Goal: Information Seeking & Learning: Learn about a topic

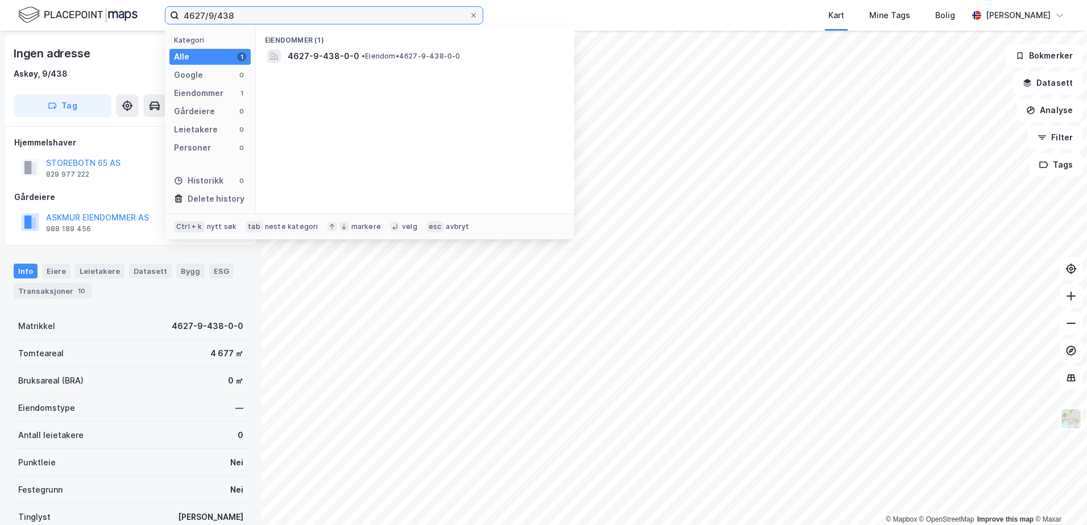
click at [247, 15] on input "4627/9/438" at bounding box center [324, 15] width 290 height 17
type input "4627/9/396"
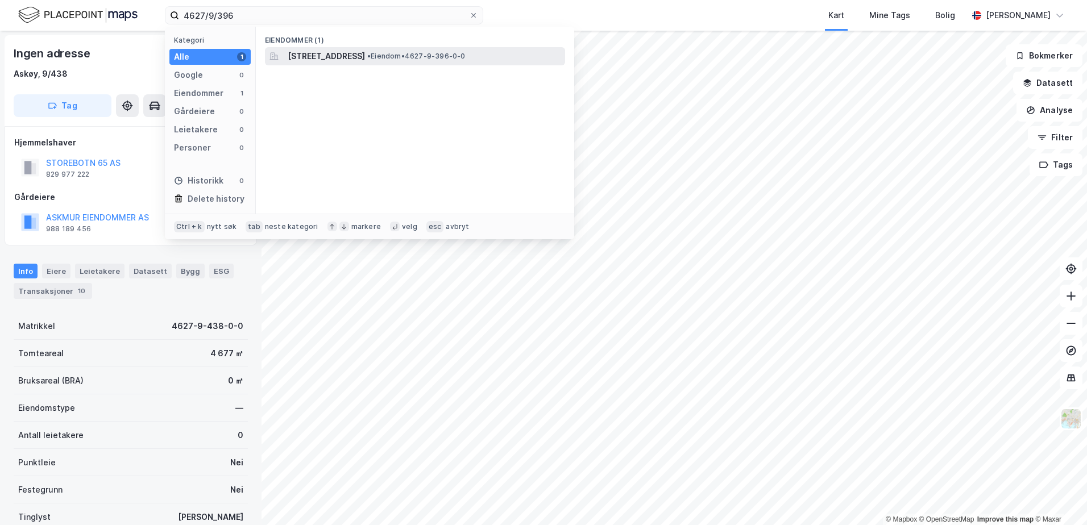
click at [319, 56] on span "[STREET_ADDRESS]" at bounding box center [326, 56] width 77 height 14
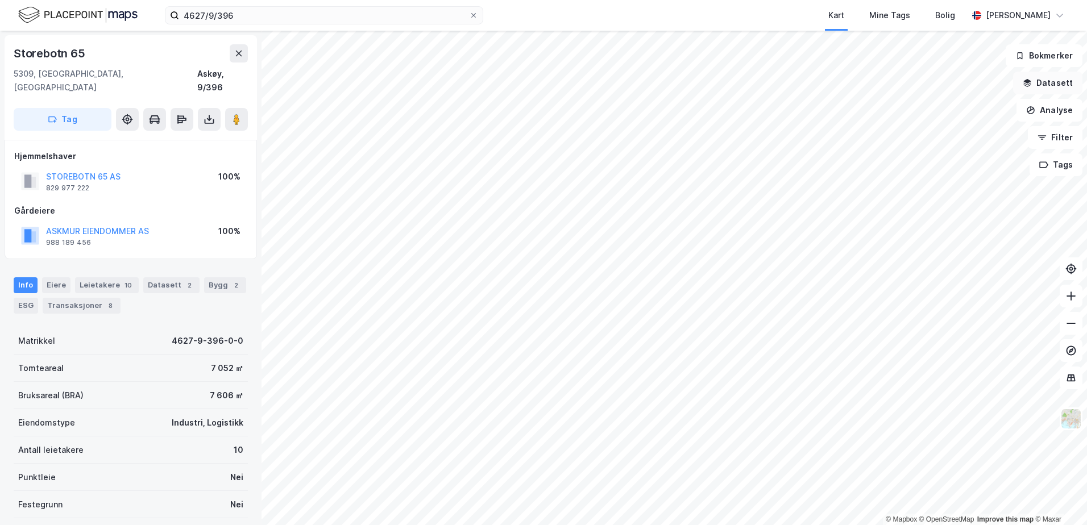
click at [1049, 79] on button "Datasett" at bounding box center [1047, 83] width 69 height 23
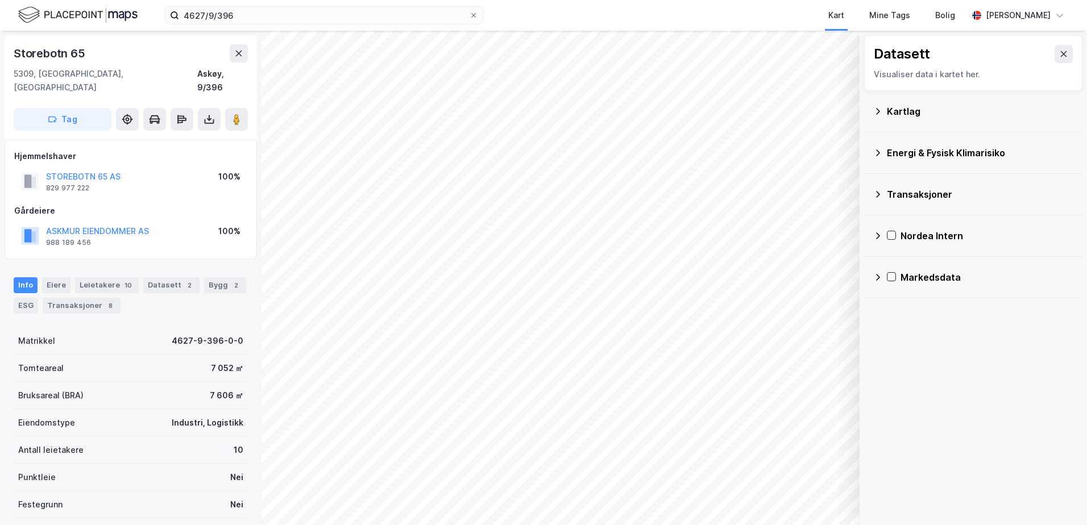
click at [888, 108] on div "Kartlag" at bounding box center [980, 112] width 186 height 14
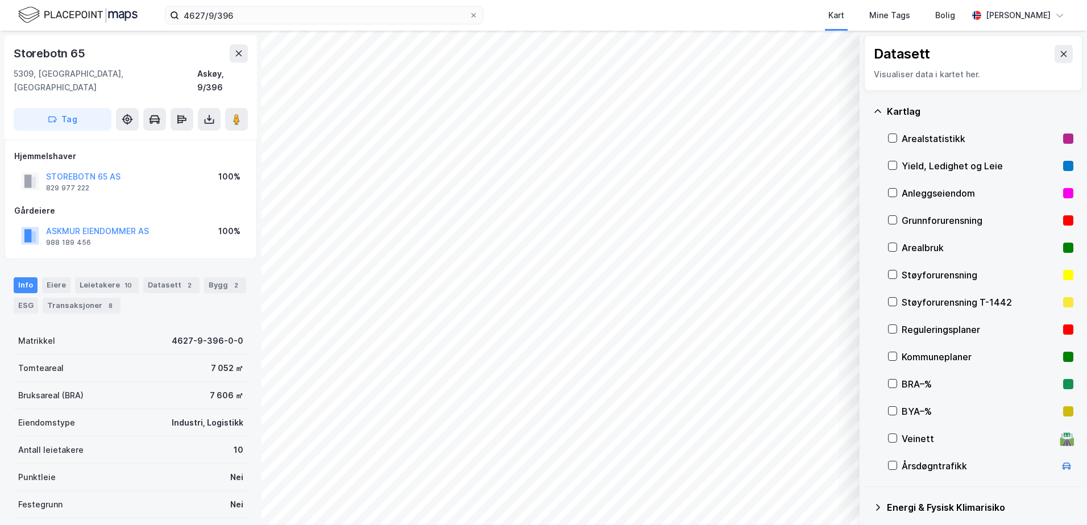
click at [923, 217] on div "Grunnforurensning" at bounding box center [979, 221] width 157 height 14
click at [923, 218] on div "Grunnforurensning" at bounding box center [979, 221] width 157 height 14
click at [892, 111] on div "Kartlag" at bounding box center [980, 112] width 186 height 14
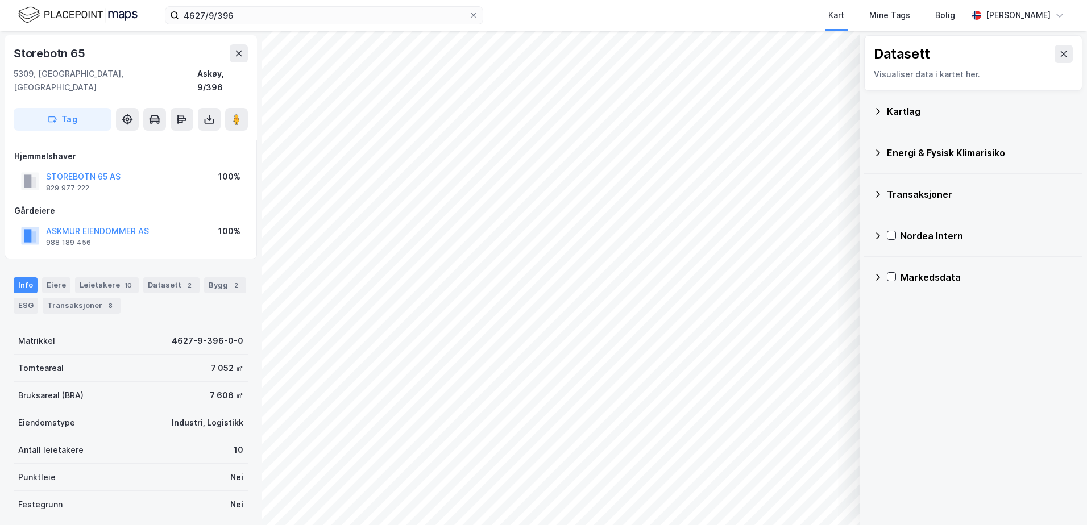
click at [893, 148] on div "Energi & Fysisk Klimarisiko" at bounding box center [980, 153] width 186 height 14
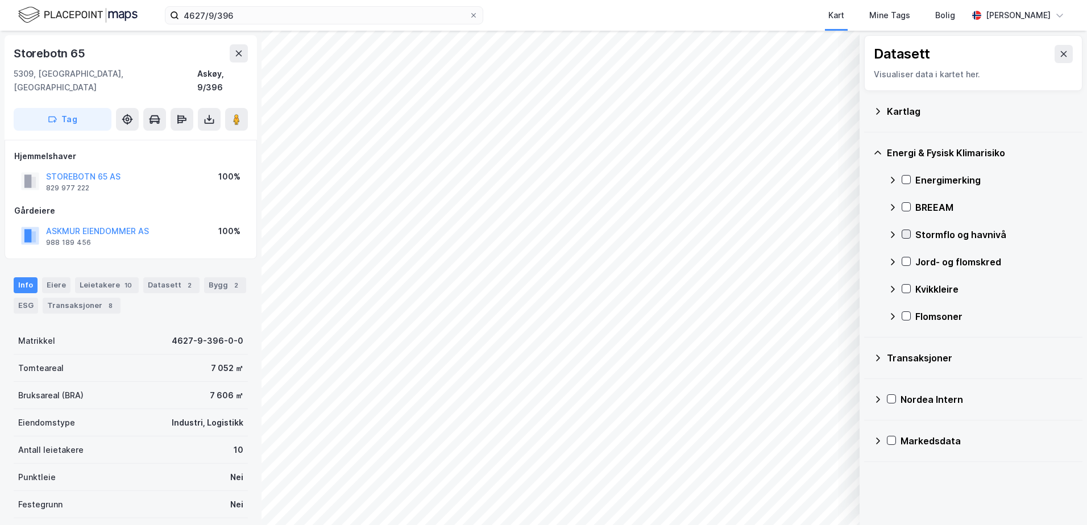
click at [905, 234] on icon at bounding box center [906, 234] width 8 height 8
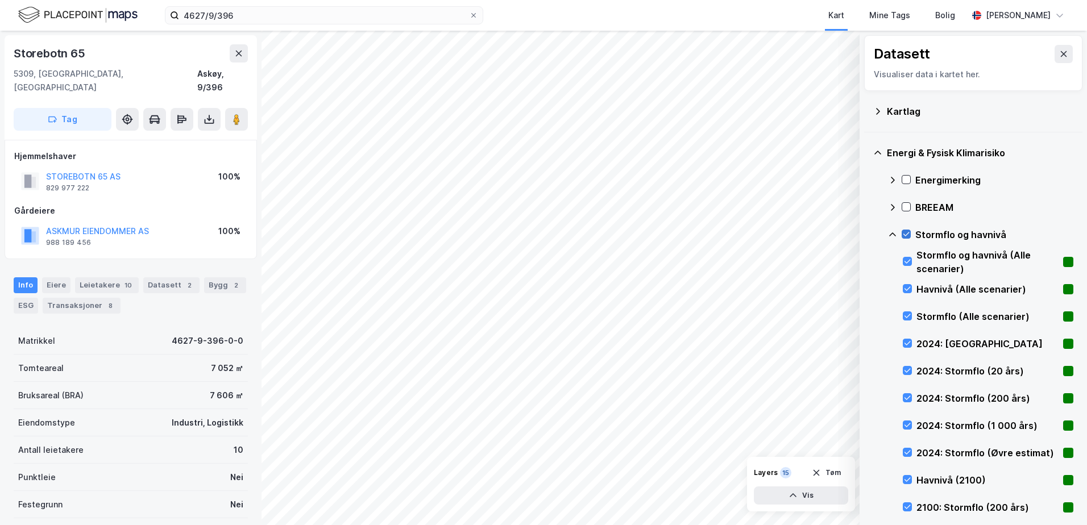
click at [907, 234] on icon at bounding box center [906, 234] width 8 height 8
click at [895, 233] on icon at bounding box center [892, 234] width 9 height 9
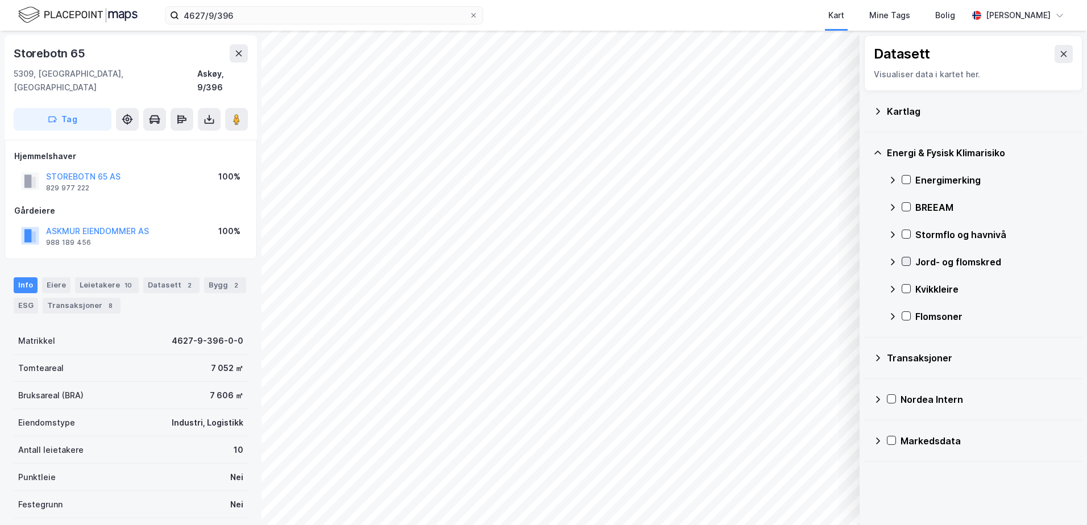
click at [909, 263] on icon at bounding box center [906, 261] width 8 height 8
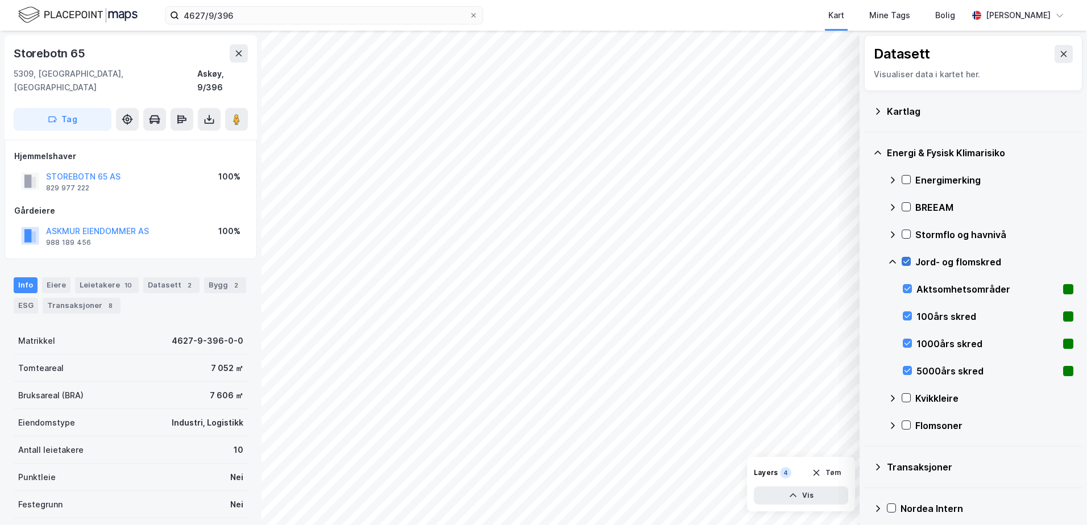
click at [907, 261] on icon at bounding box center [906, 261] width 8 height 8
click at [893, 261] on icon at bounding box center [892, 262] width 7 height 4
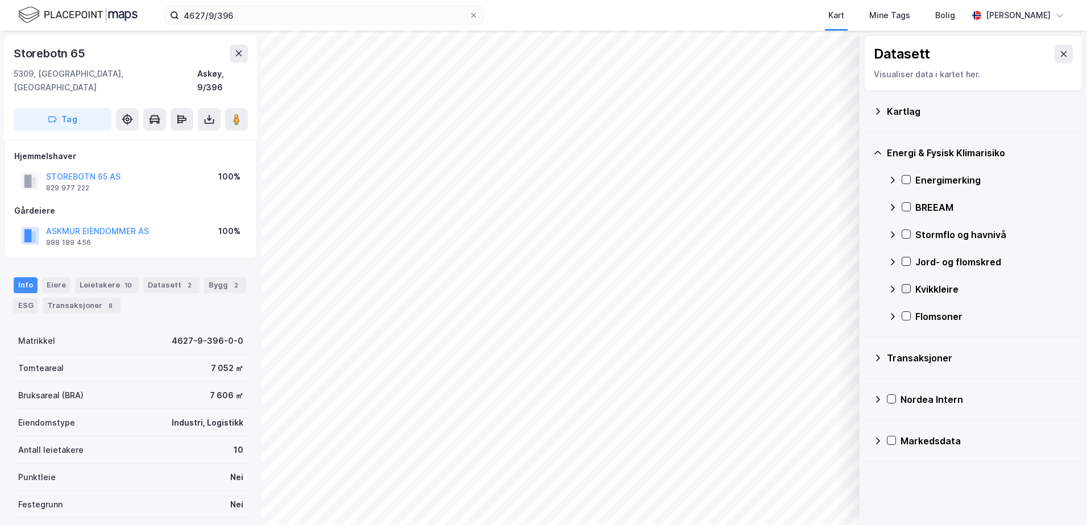
click at [904, 288] on icon at bounding box center [906, 289] width 8 height 8
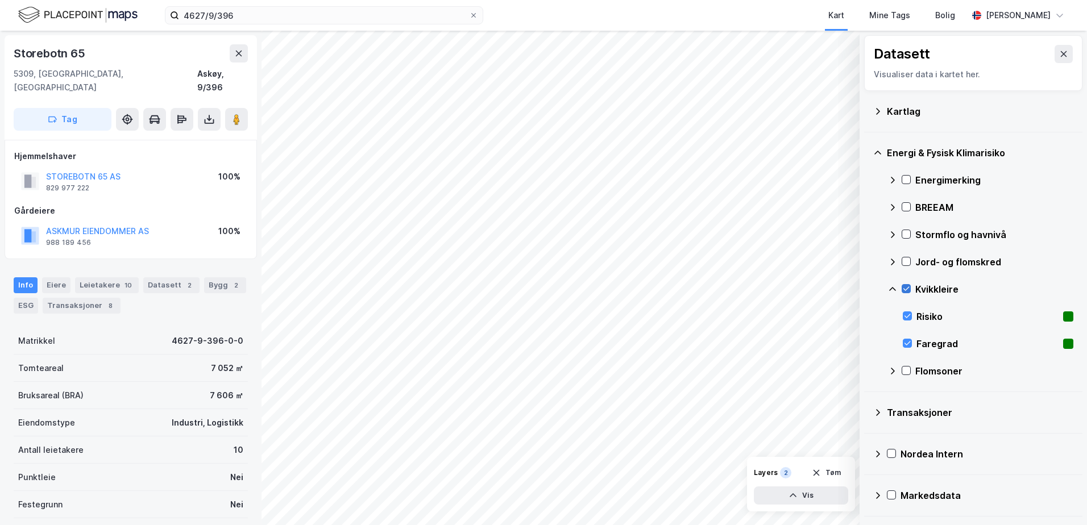
click at [904, 288] on icon at bounding box center [906, 289] width 8 height 8
click at [890, 288] on icon at bounding box center [892, 289] width 9 height 9
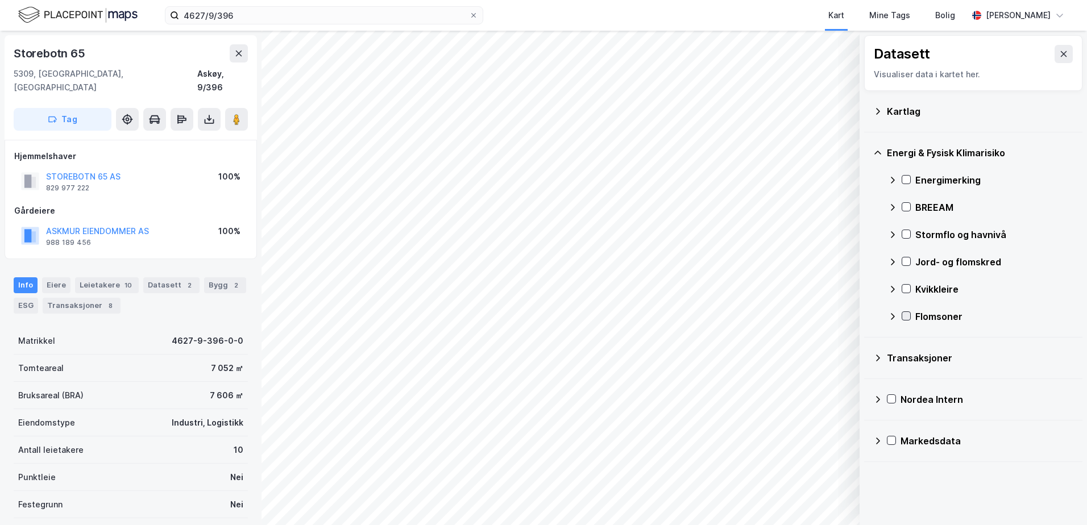
click at [906, 317] on icon at bounding box center [906, 316] width 8 height 8
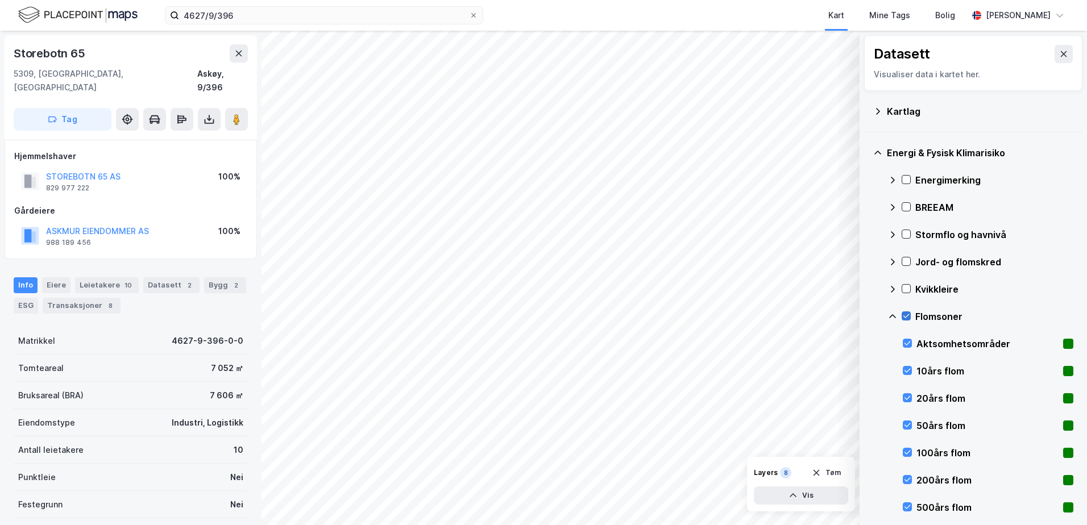
click at [905, 317] on icon at bounding box center [906, 316] width 8 height 8
click at [889, 317] on icon at bounding box center [892, 316] width 9 height 9
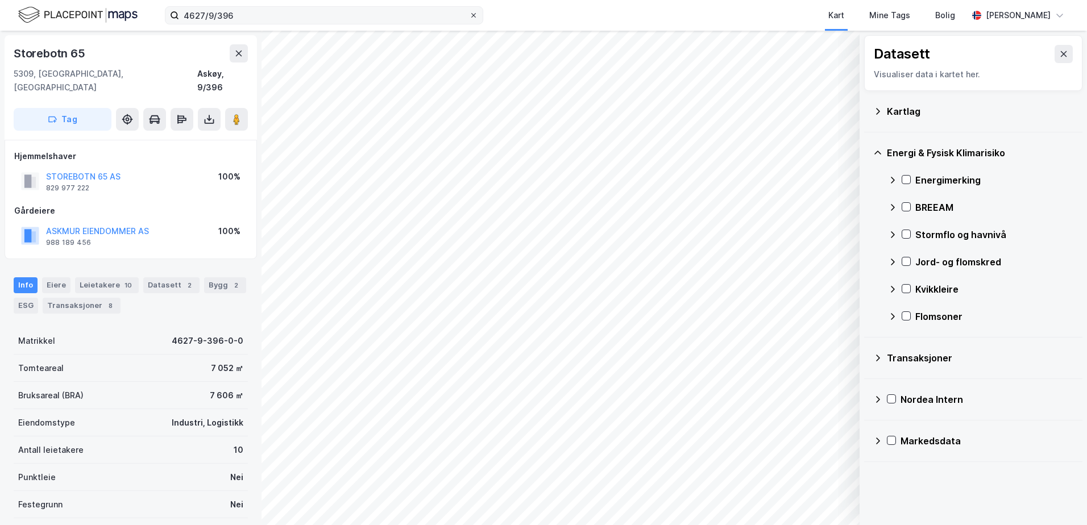
click at [472, 14] on icon at bounding box center [473, 15] width 7 height 7
click at [469, 14] on input "4627/9/396" at bounding box center [324, 15] width 290 height 17
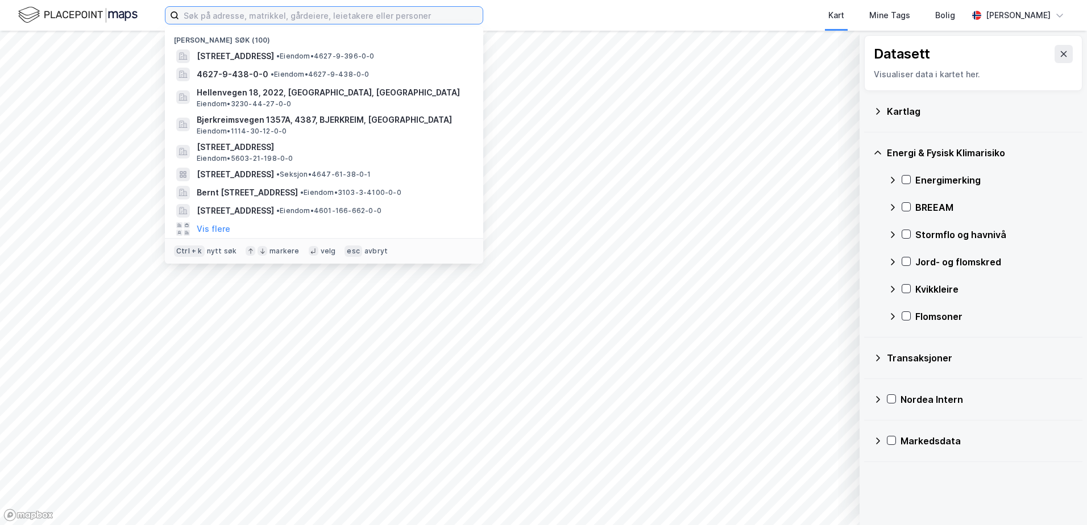
paste input "3205/34/20///F////"
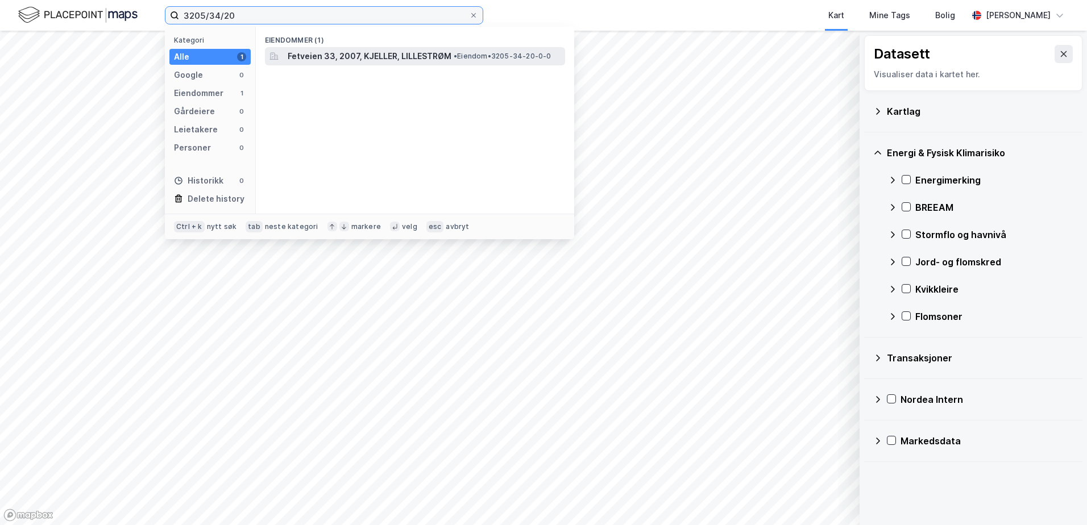
type input "3205/34/20"
click at [443, 57] on span "Fetveien 33, 2007, KJELLER, LILLESTRØM" at bounding box center [370, 56] width 164 height 14
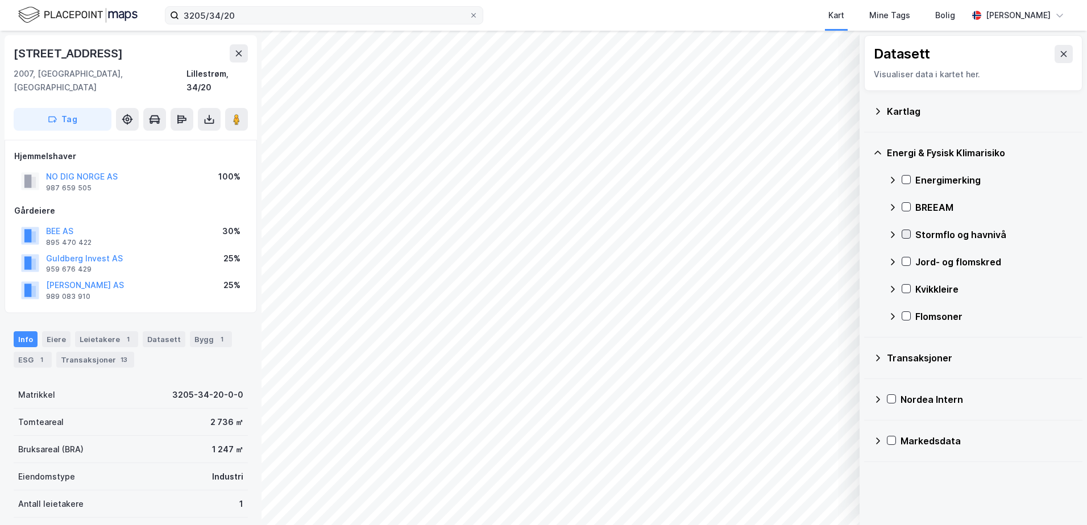
click at [905, 234] on icon at bounding box center [906, 234] width 8 height 8
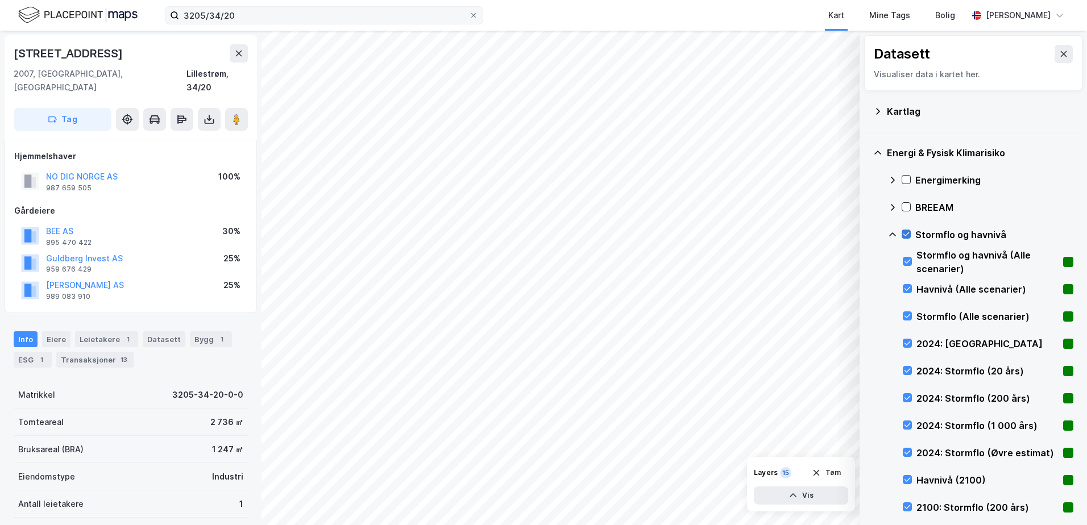
click at [906, 234] on icon at bounding box center [906, 234] width 8 height 8
click at [892, 232] on icon at bounding box center [892, 234] width 9 height 9
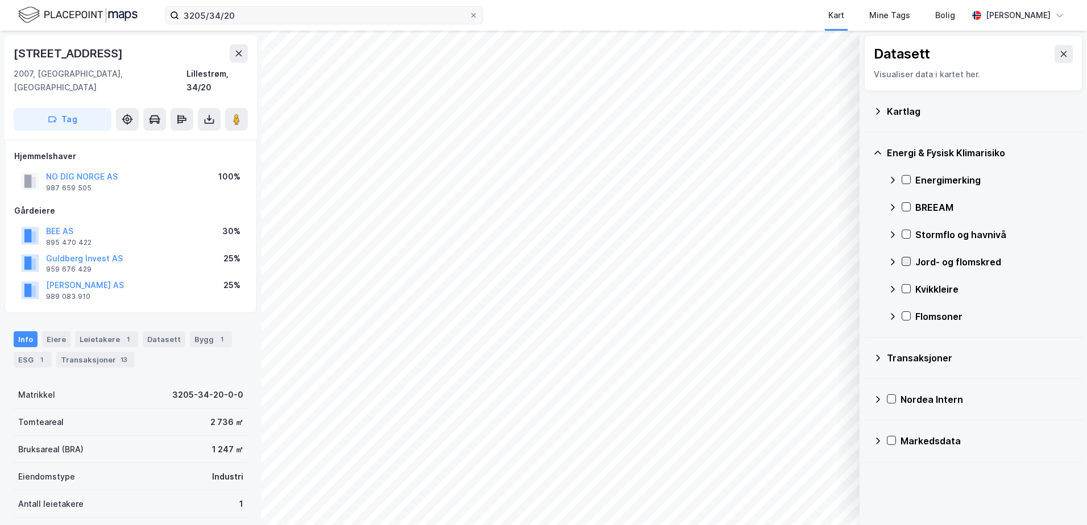
click at [906, 262] on icon at bounding box center [906, 261] width 8 height 8
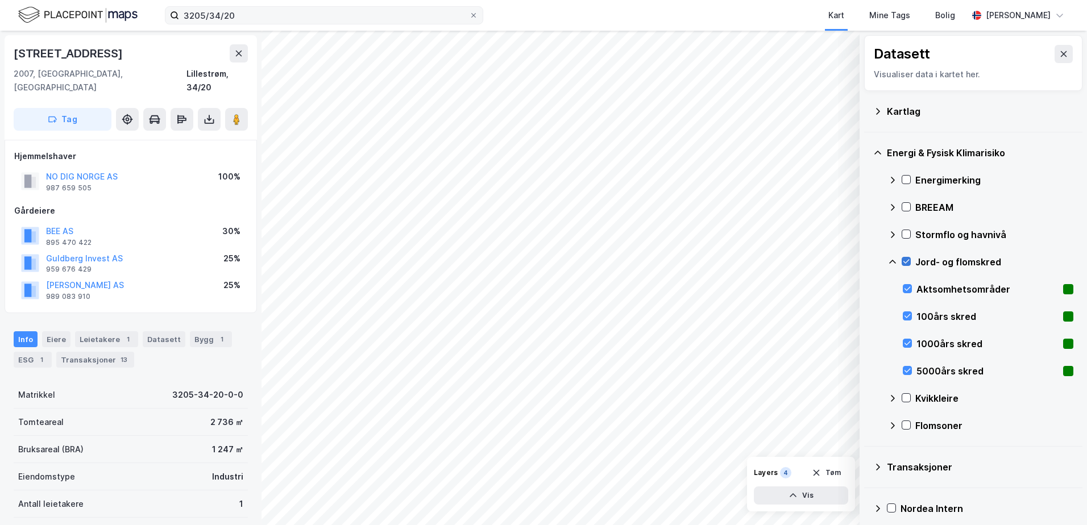
click at [906, 262] on icon at bounding box center [906, 261] width 8 height 8
click at [892, 262] on icon at bounding box center [892, 261] width 9 height 9
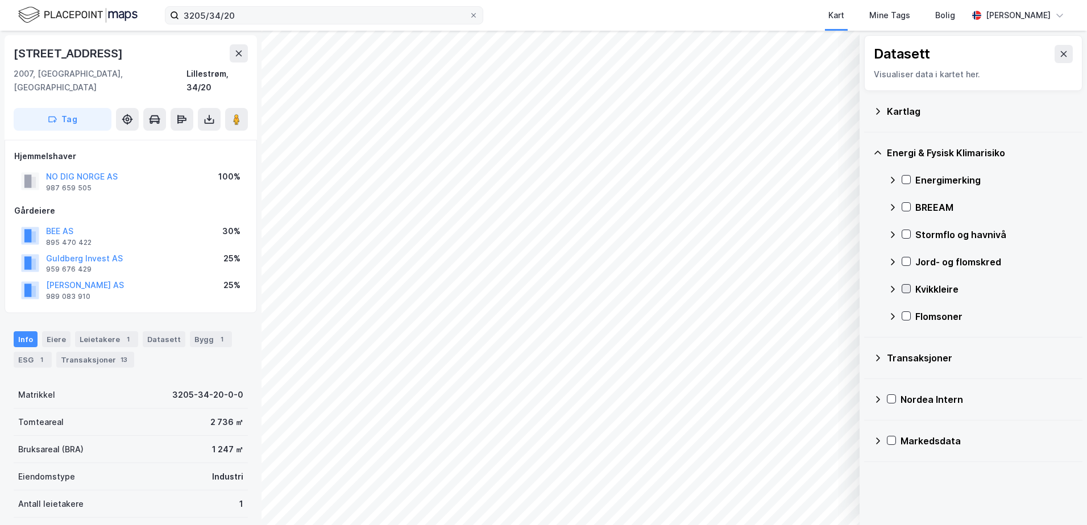
click at [907, 287] on icon at bounding box center [906, 289] width 8 height 8
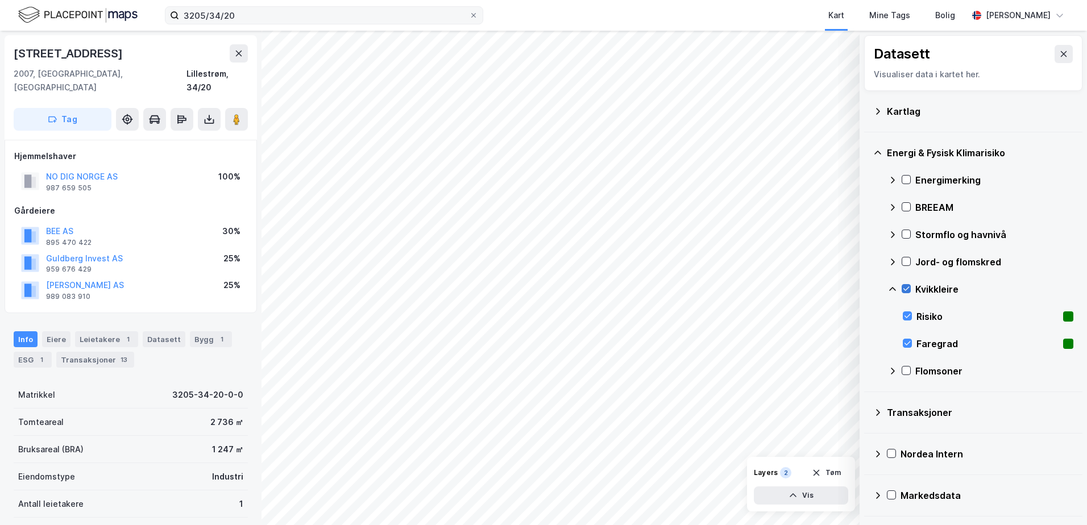
click at [907, 287] on icon at bounding box center [906, 289] width 8 height 8
click at [909, 318] on icon at bounding box center [907, 316] width 8 height 8
click at [908, 346] on icon at bounding box center [907, 343] width 8 height 8
click at [908, 340] on icon at bounding box center [907, 343] width 8 height 8
click at [904, 317] on icon at bounding box center [907, 316] width 8 height 8
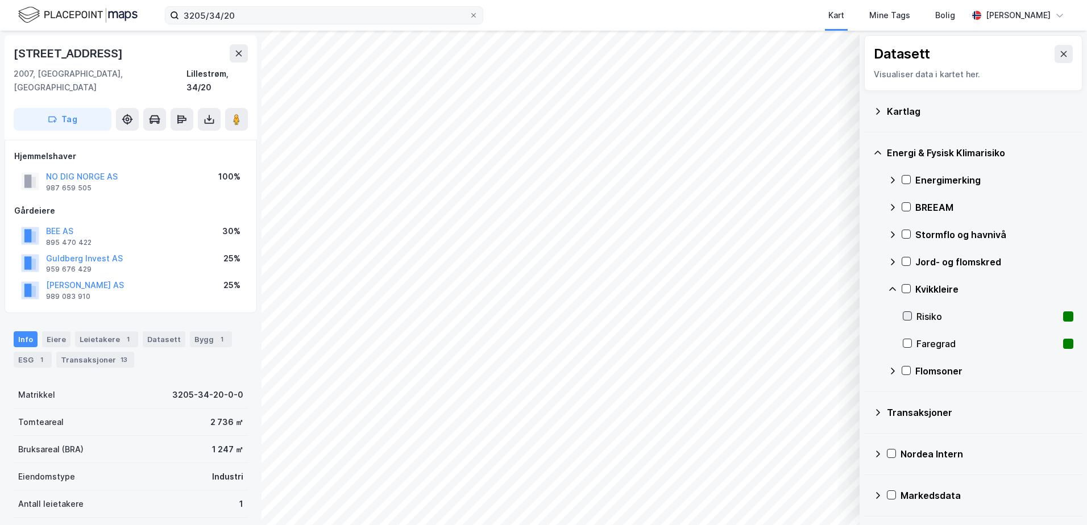
click at [904, 317] on icon at bounding box center [907, 316] width 8 height 8
click at [910, 344] on icon at bounding box center [907, 343] width 8 height 8
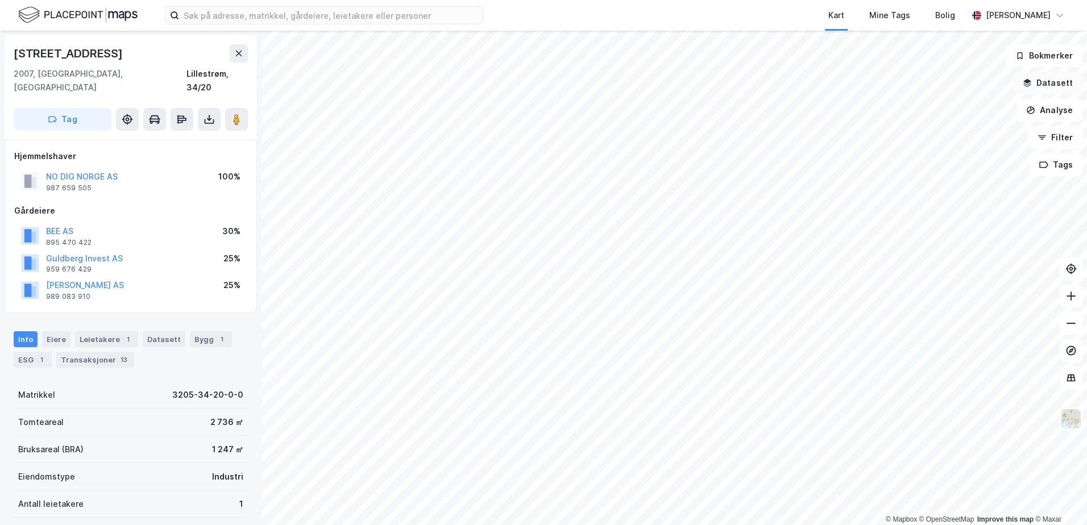
click at [1040, 82] on button "Datasett" at bounding box center [1047, 83] width 69 height 23
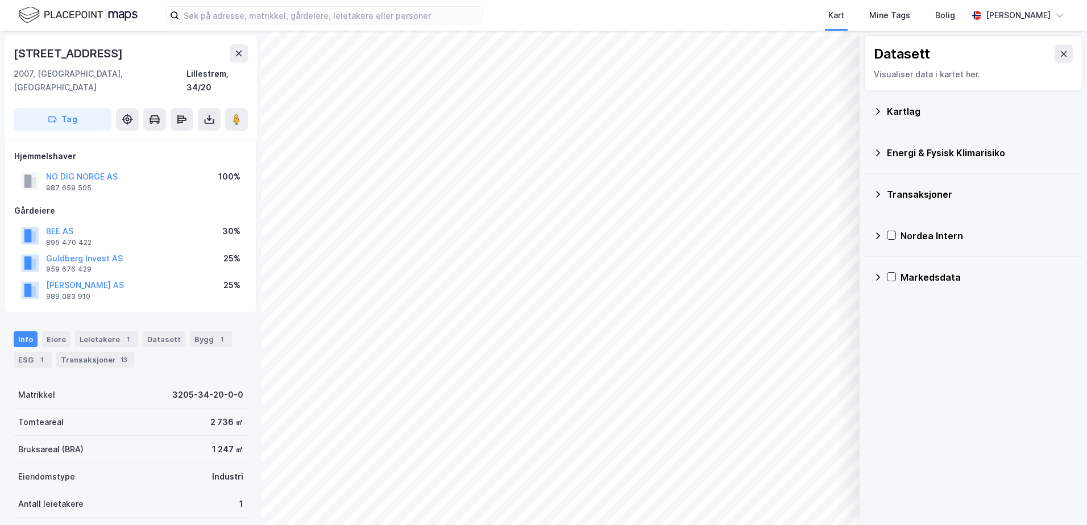
click at [878, 152] on icon at bounding box center [877, 152] width 9 height 9
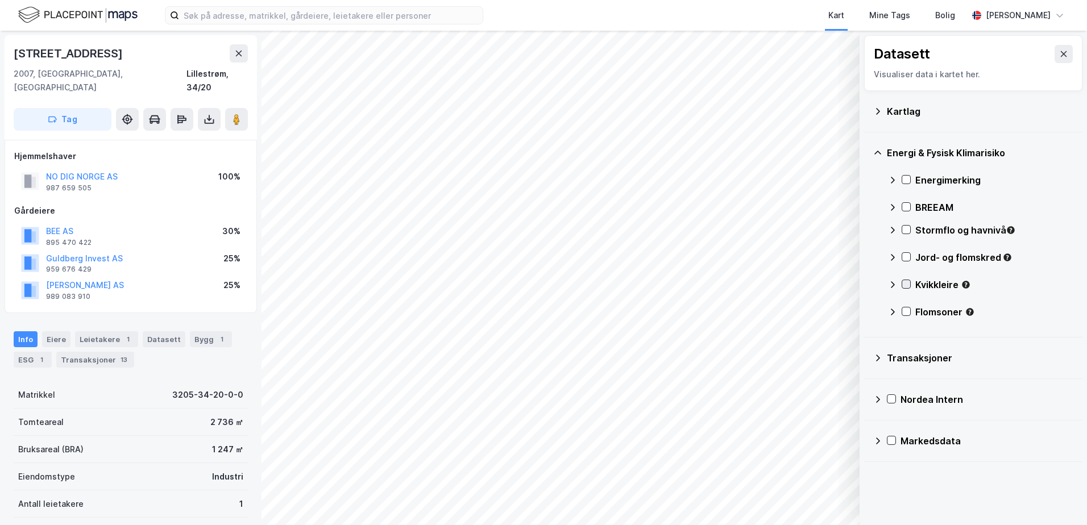
click at [905, 285] on icon at bounding box center [906, 284] width 8 height 8
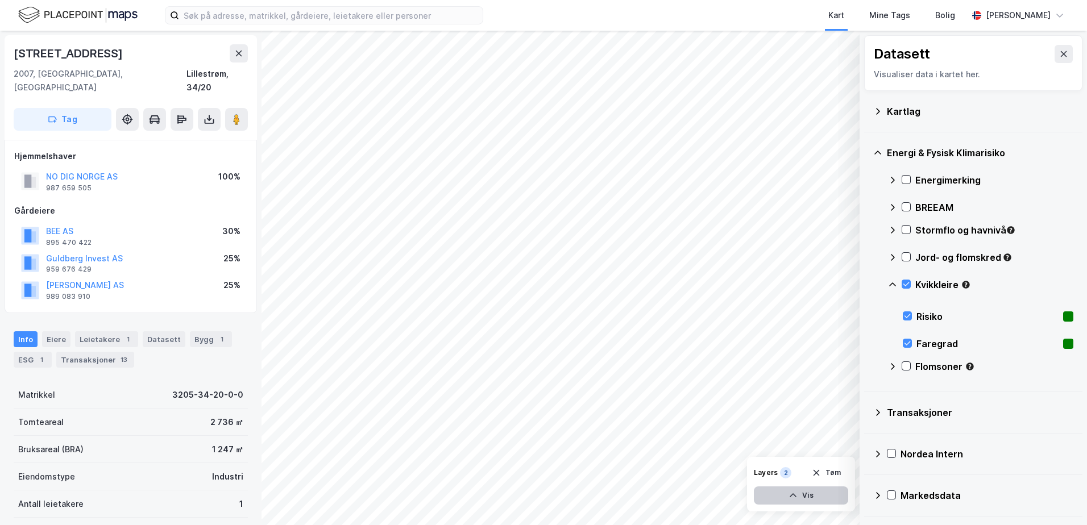
click at [834, 497] on button "Vis" at bounding box center [801, 496] width 94 height 18
click at [834, 442] on icon at bounding box center [836, 443] width 9 height 9
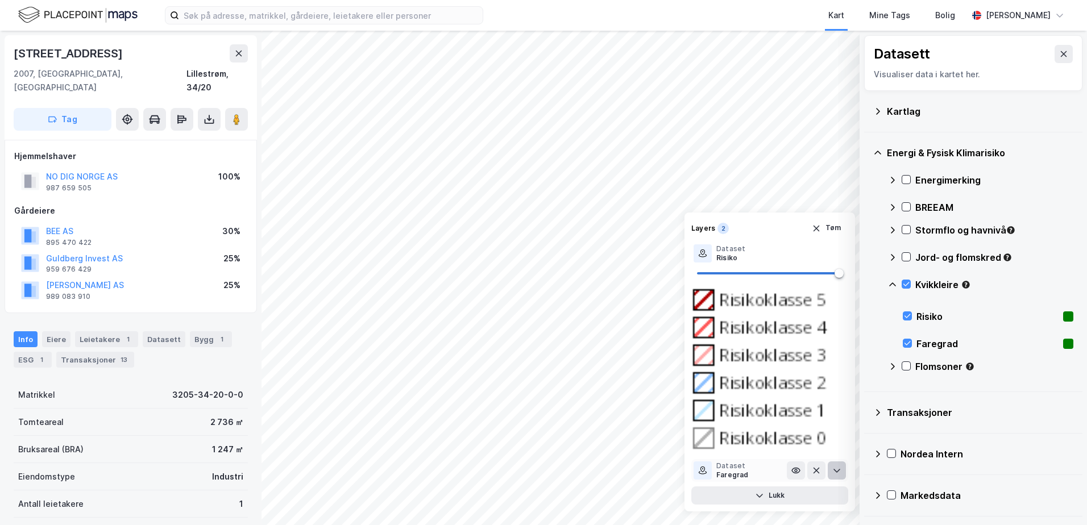
click at [834, 470] on icon at bounding box center [836, 471] width 7 height 4
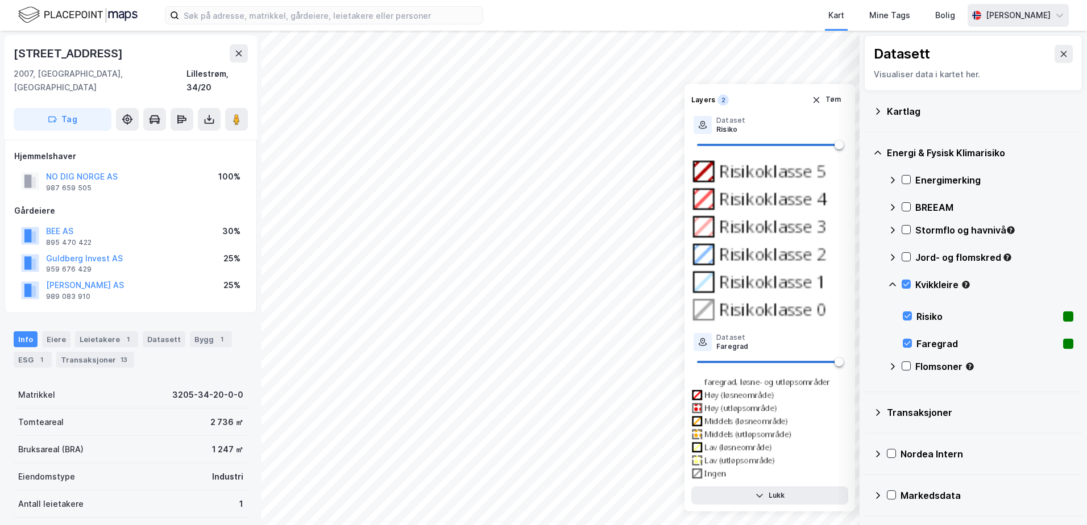
click at [1045, 16] on div "[PERSON_NAME]" at bounding box center [1018, 16] width 65 height 14
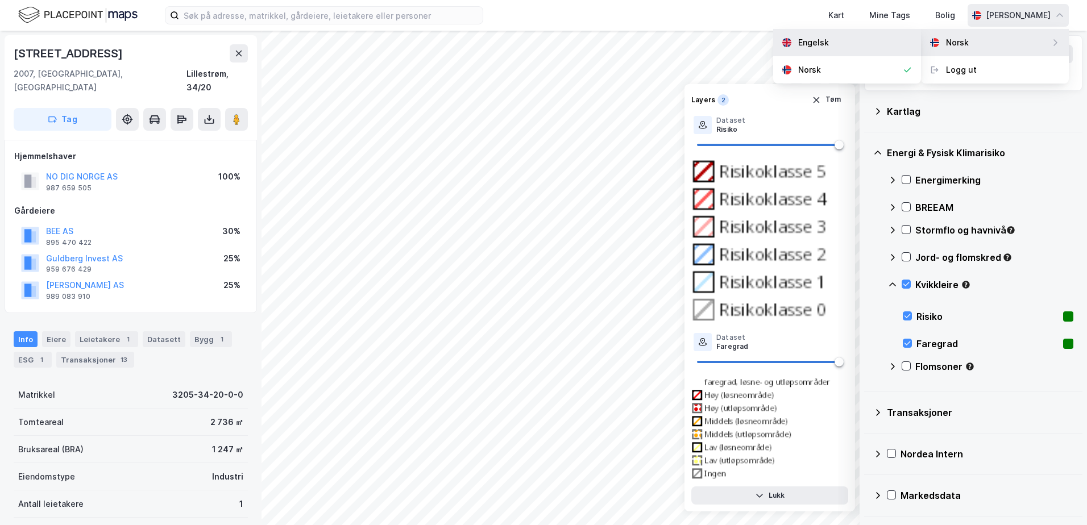
click at [879, 40] on div "Engelsk" at bounding box center [847, 42] width 148 height 27
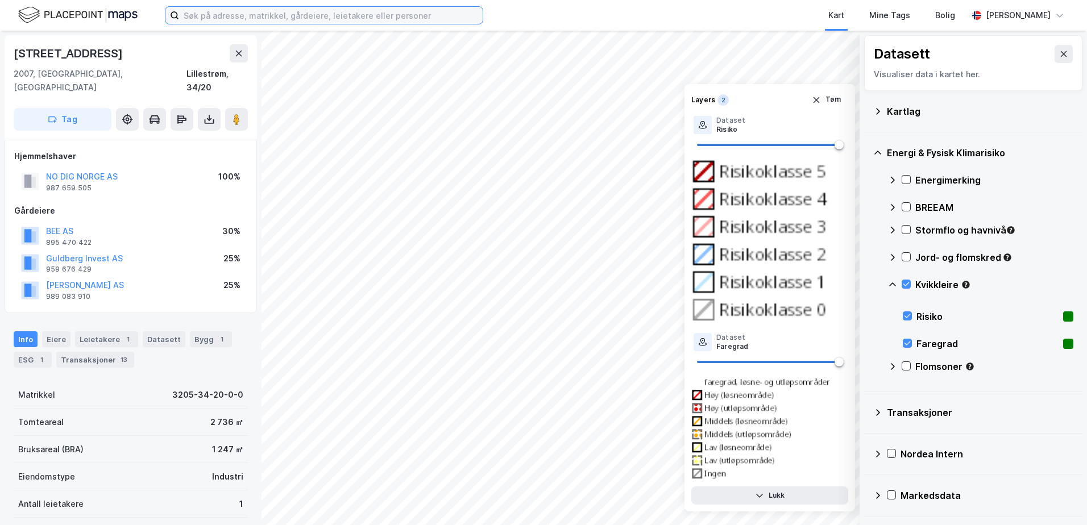
click at [375, 16] on input at bounding box center [330, 15] width 303 height 17
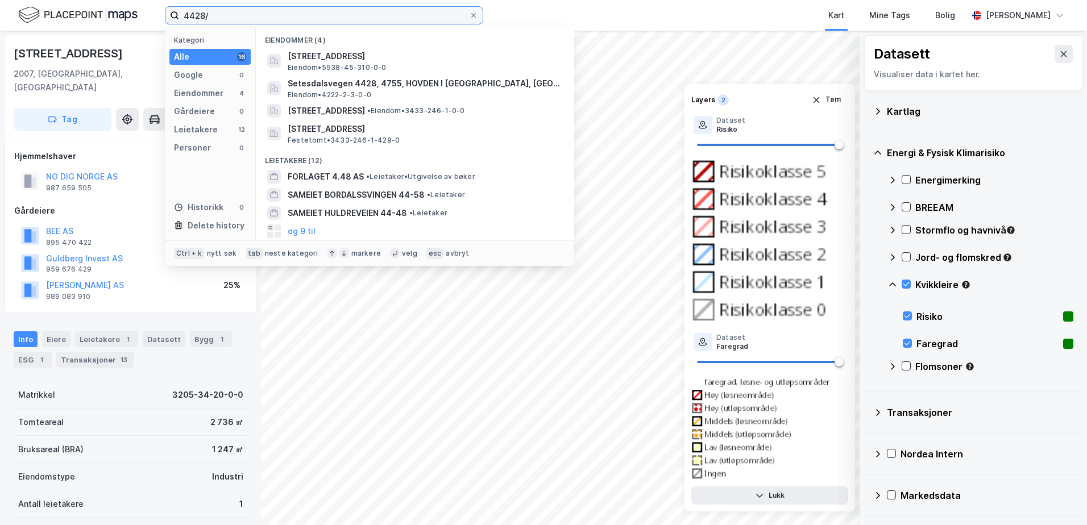
click at [183, 14] on input "4428/" at bounding box center [324, 15] width 290 height 17
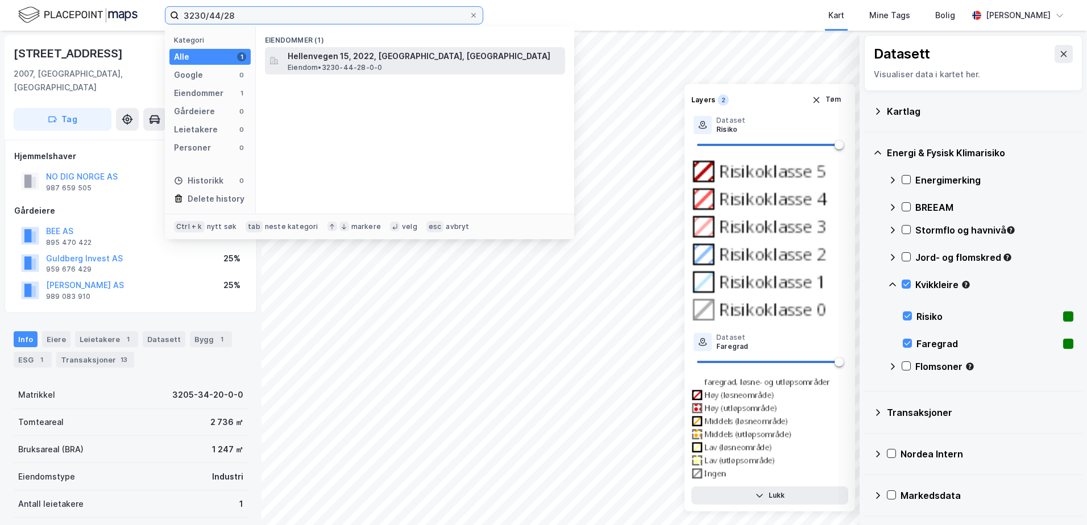
type input "3230/44/28"
click at [325, 55] on span "Hellenvegen 15, 2022, GJERDRUM, GJERDRUM" at bounding box center [424, 56] width 273 height 14
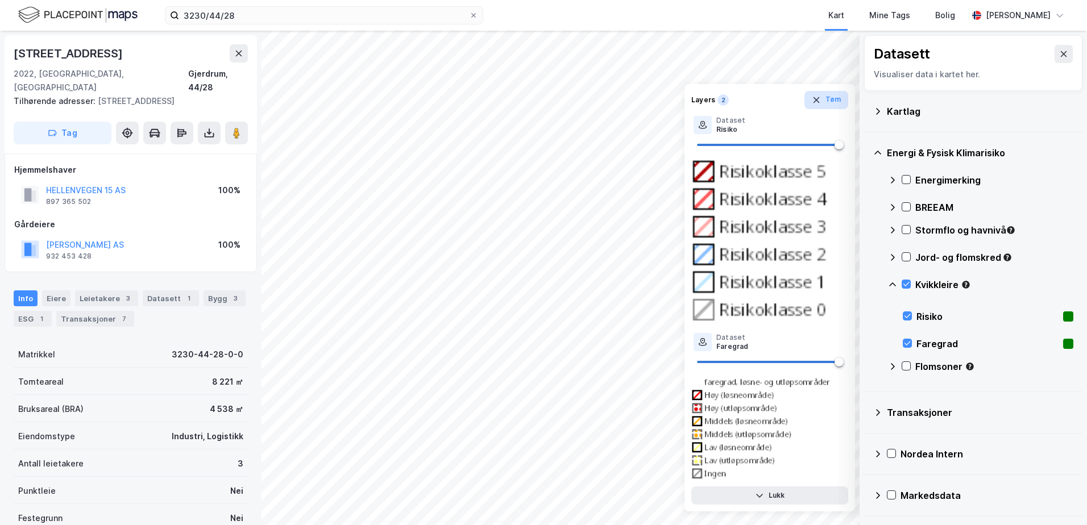
click at [827, 99] on button "Tøm" at bounding box center [826, 100] width 44 height 18
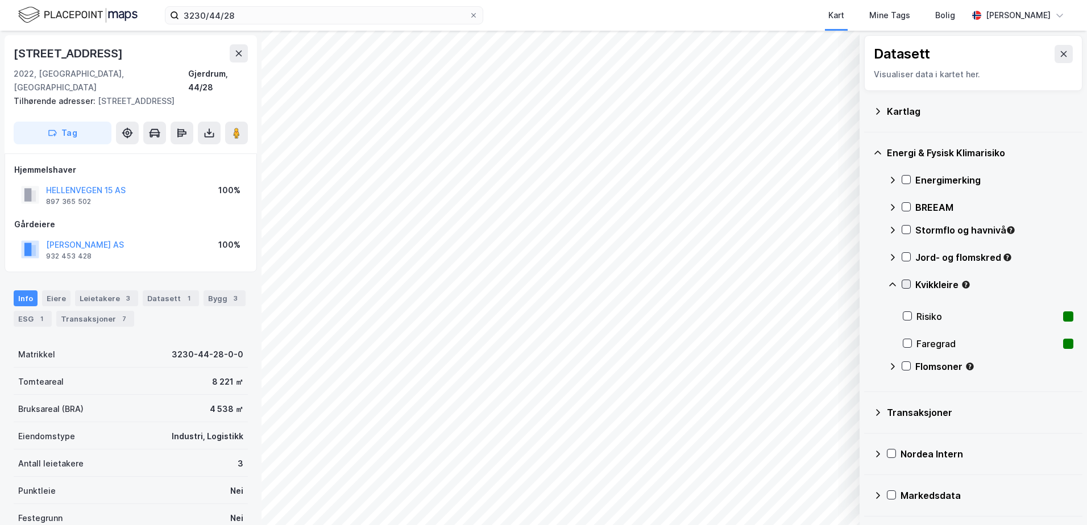
click at [907, 284] on icon at bounding box center [906, 284] width 8 height 8
click at [892, 453] on icon at bounding box center [891, 454] width 8 height 8
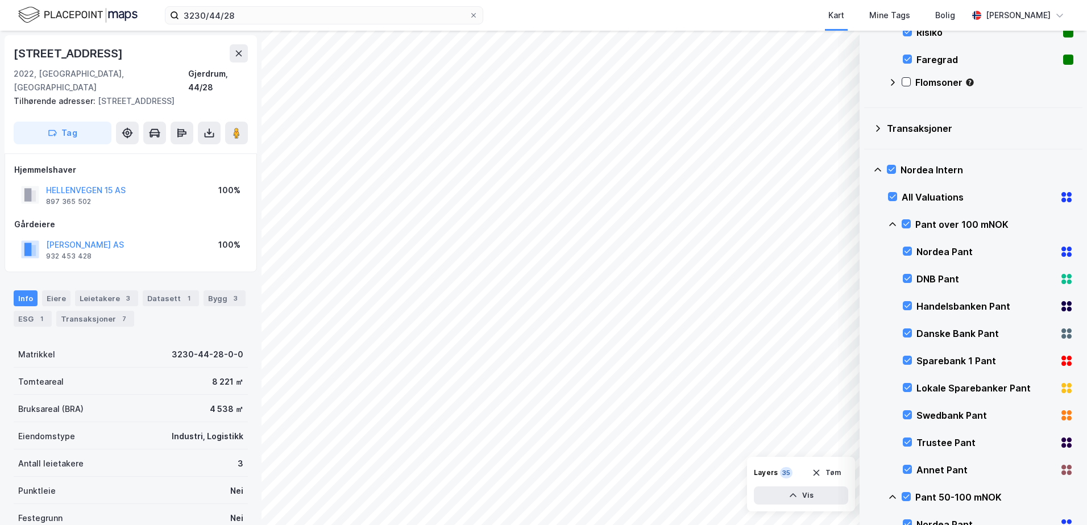
scroll to position [227, 0]
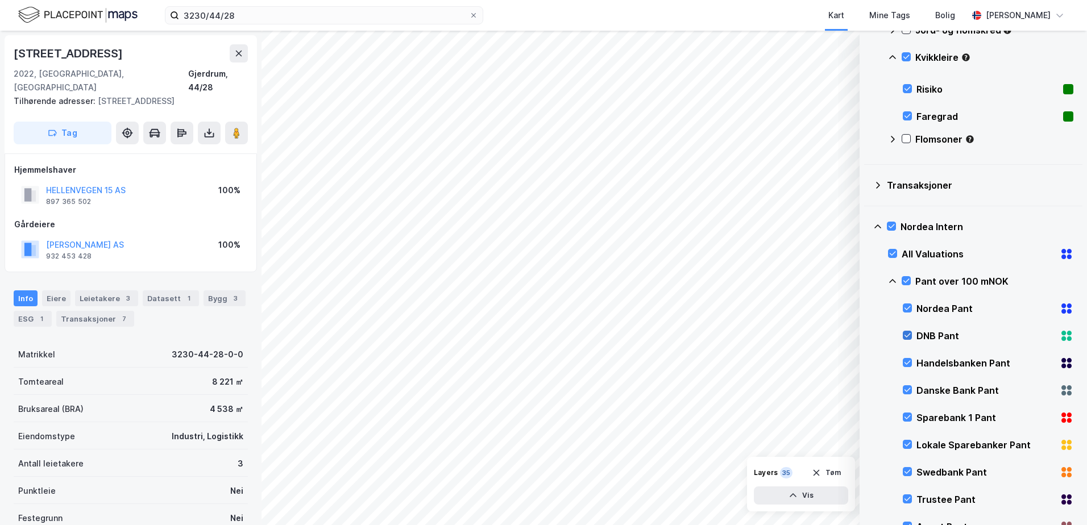
click at [907, 335] on icon at bounding box center [907, 335] width 8 height 8
click at [907, 363] on icon at bounding box center [907, 363] width 8 height 8
click at [907, 390] on icon at bounding box center [907, 390] width 8 height 8
click at [907, 417] on icon at bounding box center [907, 417] width 8 height 8
click at [907, 446] on icon at bounding box center [907, 445] width 6 height 4
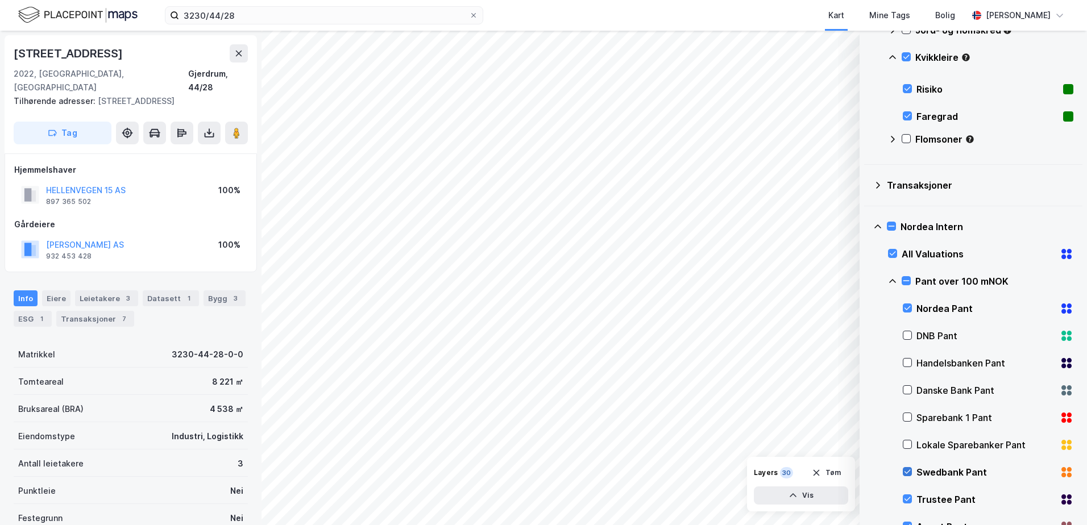
click at [904, 469] on icon at bounding box center [907, 472] width 8 height 8
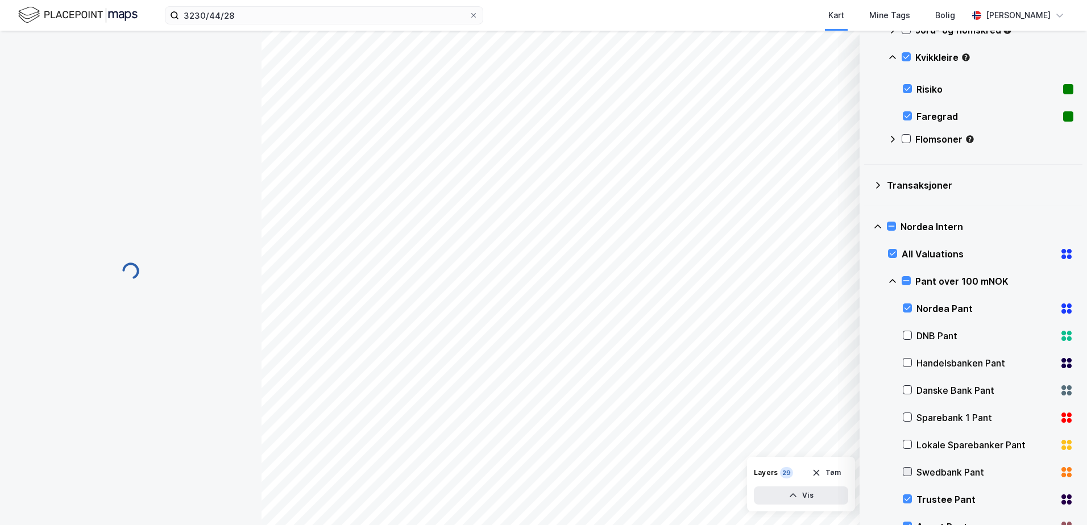
scroll to position [455, 0]
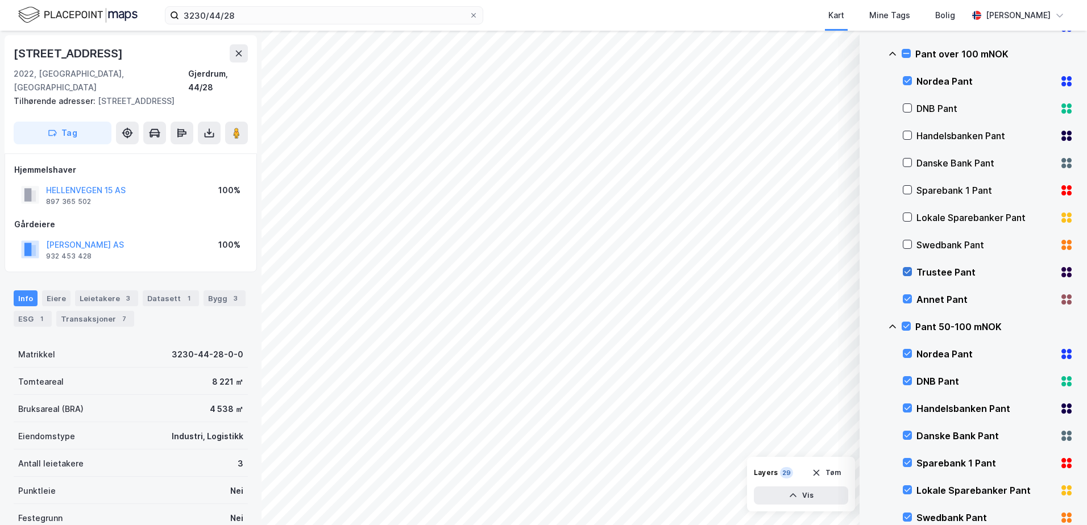
click at [908, 271] on icon at bounding box center [907, 272] width 8 height 8
click at [908, 296] on icon at bounding box center [907, 299] width 8 height 8
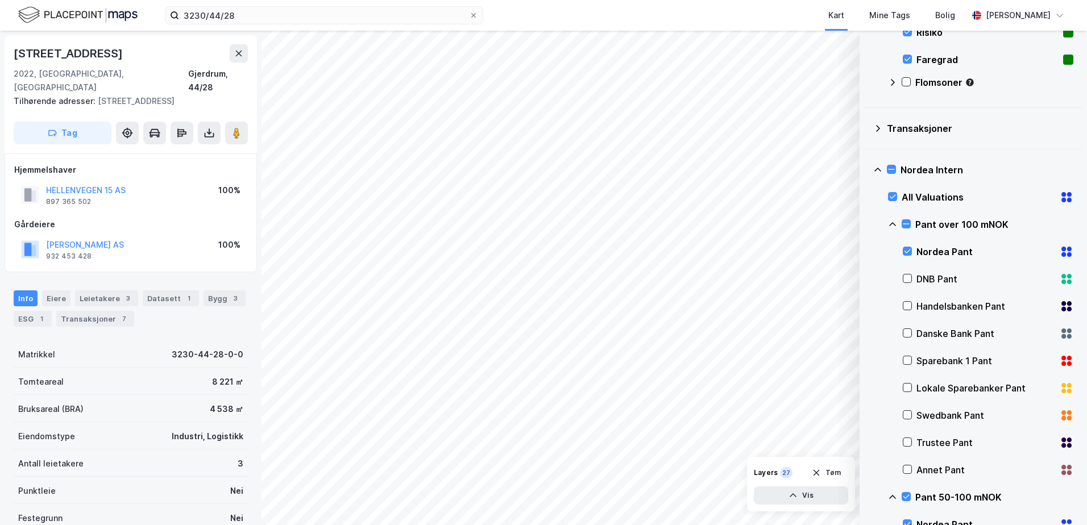
scroll to position [171, 0]
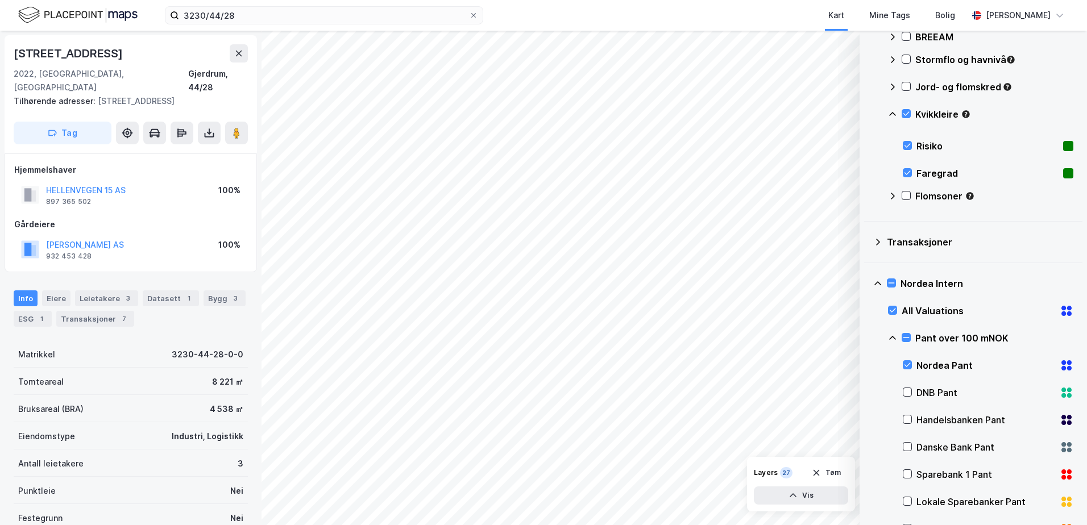
click at [875, 281] on icon at bounding box center [877, 283] width 9 height 9
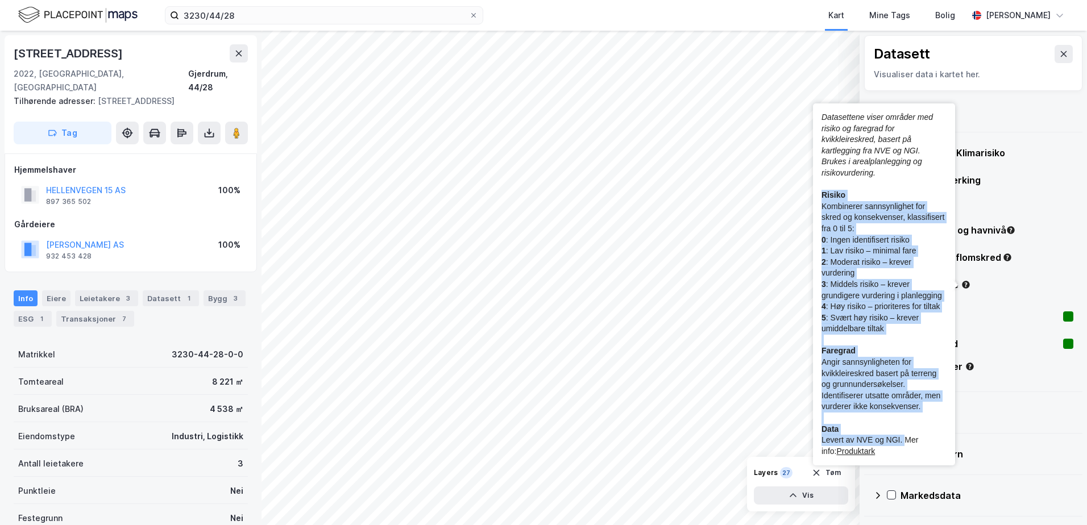
drag, startPoint x: 821, startPoint y: 194, endPoint x: 904, endPoint y: 441, distance: 260.2
click at [904, 441] on div "Datasettene viser områder med risiko og faregrad for kvikkleireskred, basert på…" at bounding box center [883, 284] width 125 height 345
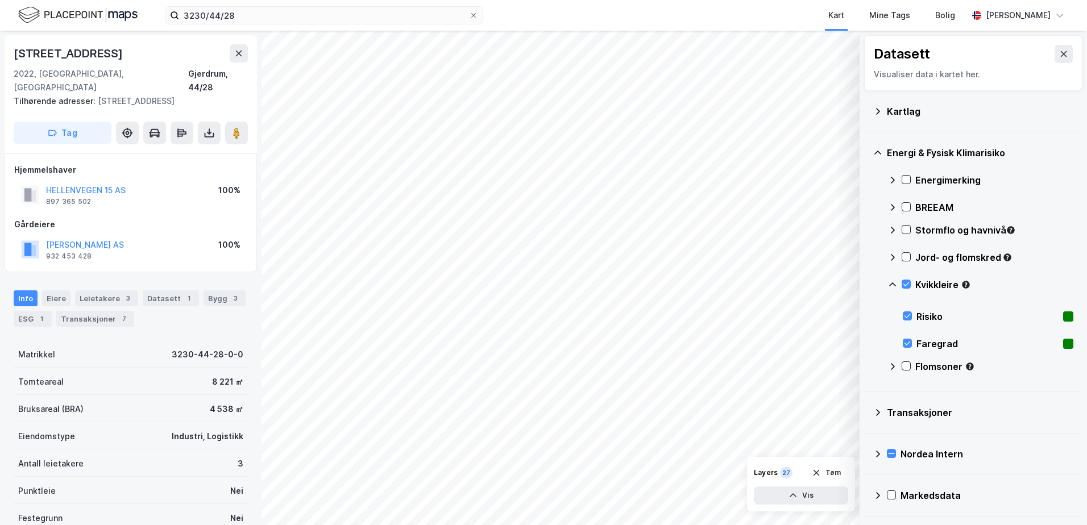
copy div "Risiko Kombinerer sannsynlighet for skred og konsekvenser, klassifisert fra 0 t…"
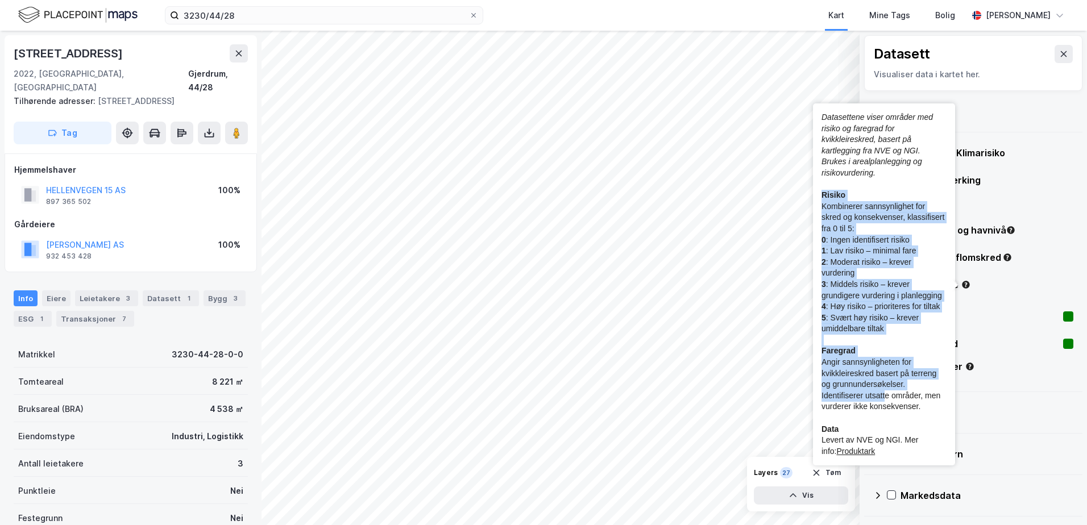
drag, startPoint x: 822, startPoint y: 195, endPoint x: 884, endPoint y: 391, distance: 205.5
click at [884, 391] on div "Datasettene viser områder med risiko og faregrad for kvikkleireskred, basert på…" at bounding box center [883, 284] width 125 height 345
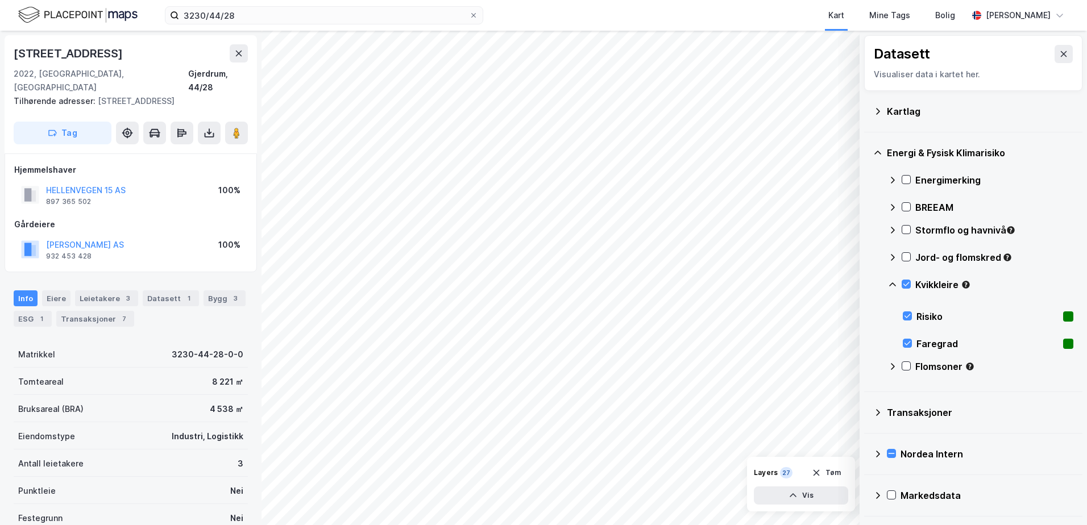
drag, startPoint x: 884, startPoint y: 391, endPoint x: 966, endPoint y: 282, distance: 136.3
click at [966, 282] on icon "Tooltip anchor" at bounding box center [965, 284] width 7 height 7
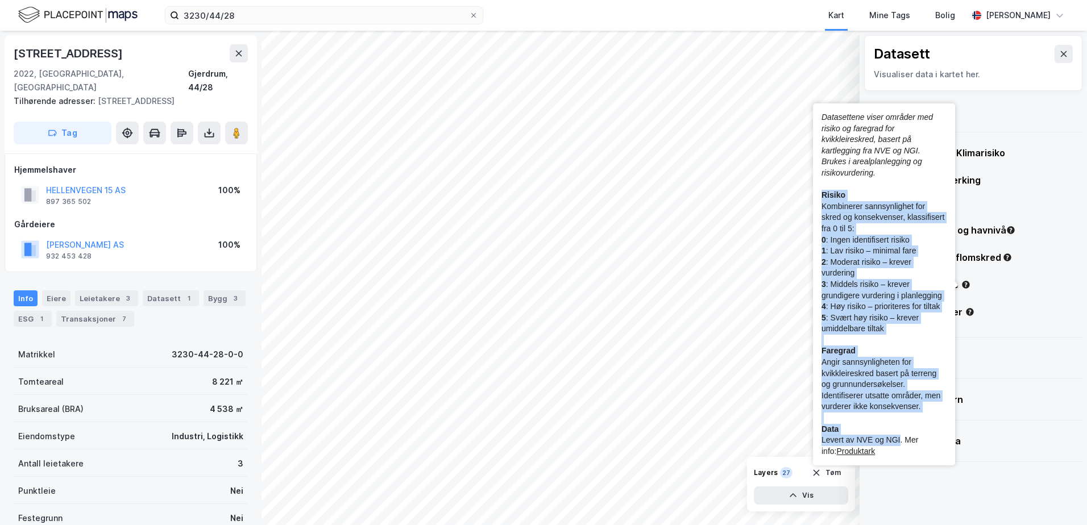
copy div "Risiko Kombinerer sannsynlighet for skred og konsekvenser, klassifisert fra 0 t…"
drag, startPoint x: 821, startPoint y: 196, endPoint x: 899, endPoint y: 442, distance: 257.6
click at [899, 442] on div "Datasettene viser områder med risiko og faregrad for kvikkleireskred, basert på…" at bounding box center [883, 284] width 125 height 345
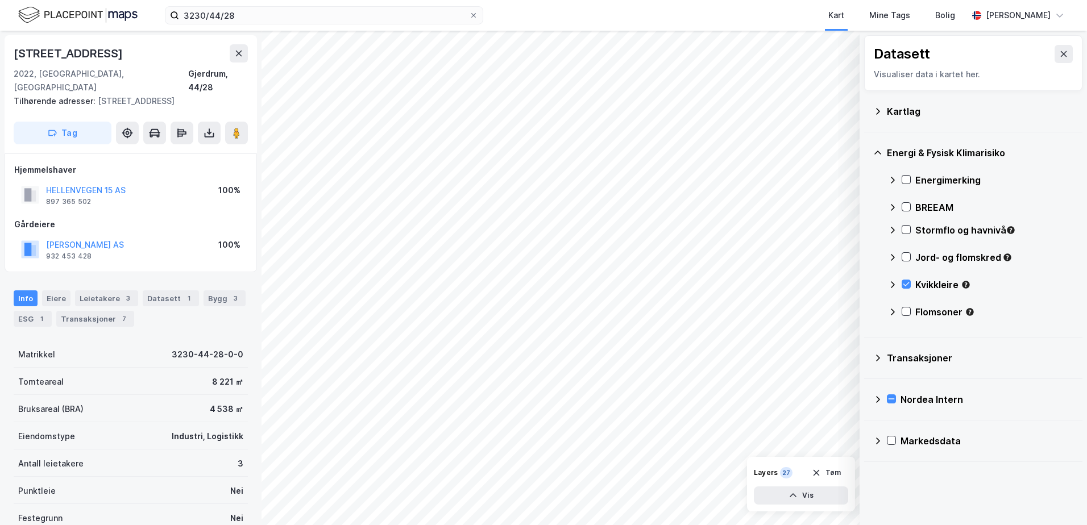
click at [721, 12] on div "Kart Mine Tags Bolig" at bounding box center [753, 15] width 430 height 31
click at [1017, 15] on div "[PERSON_NAME]" at bounding box center [1018, 16] width 65 height 14
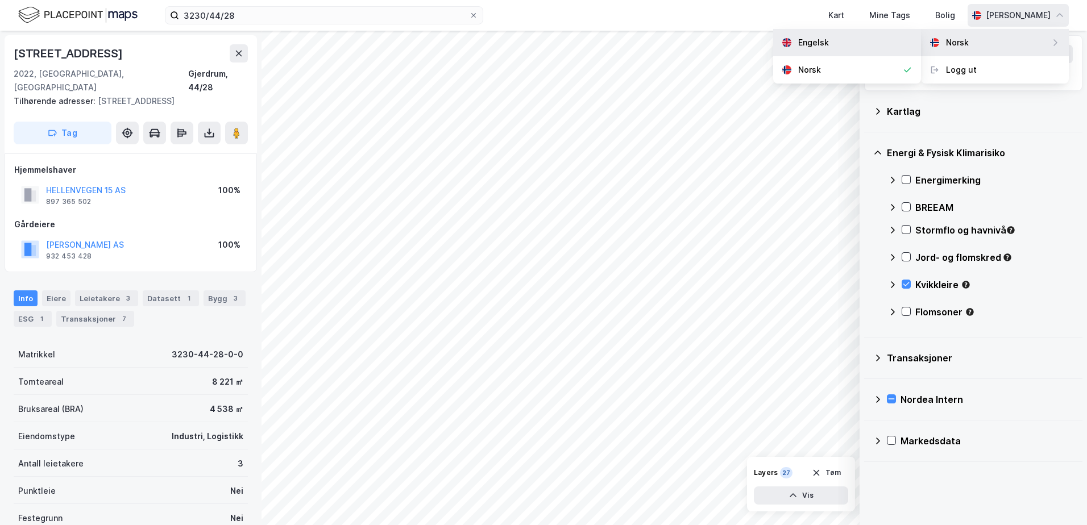
click at [843, 45] on div "Engelsk" at bounding box center [847, 42] width 148 height 27
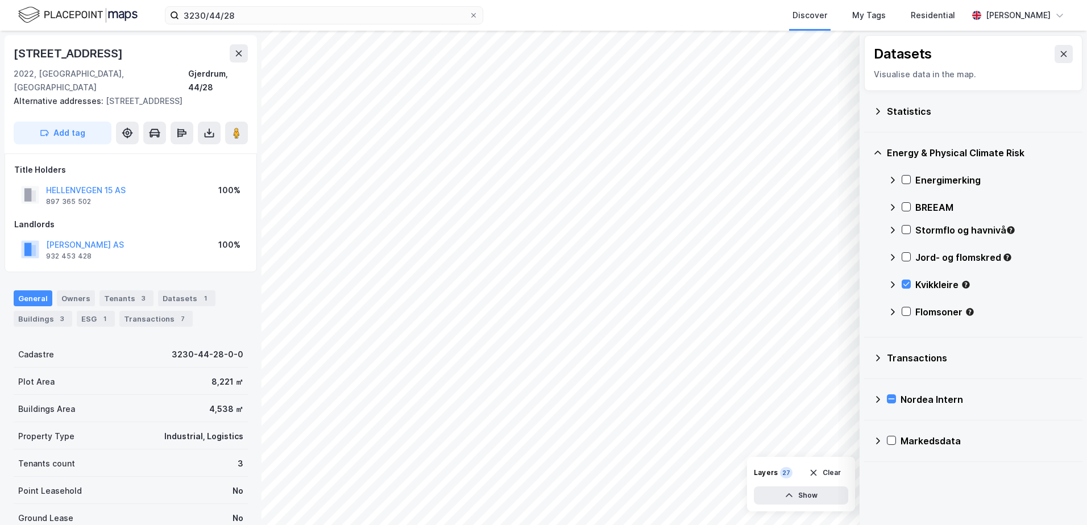
click at [893, 284] on icon at bounding box center [893, 284] width 4 height 7
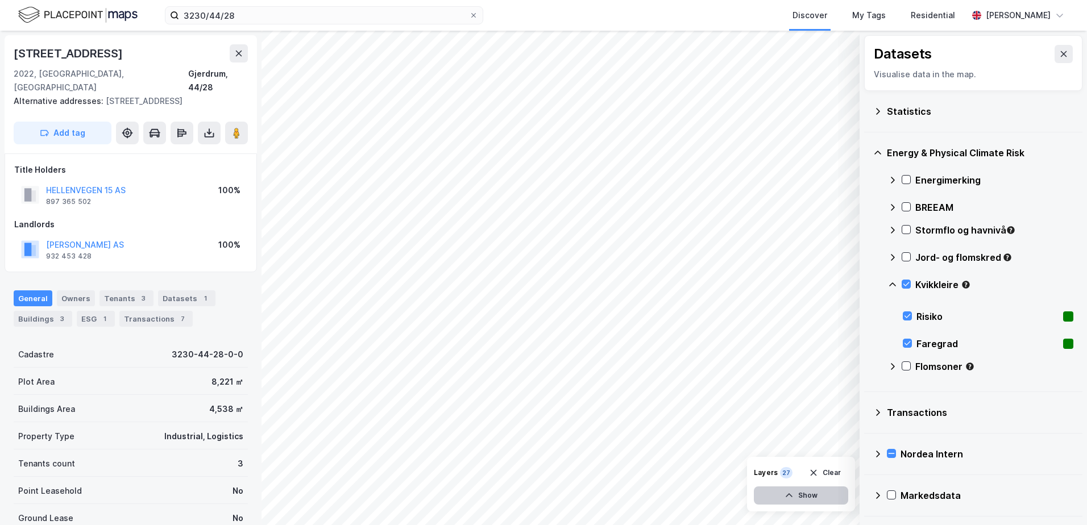
click at [835, 491] on button "Show" at bounding box center [801, 496] width 94 height 18
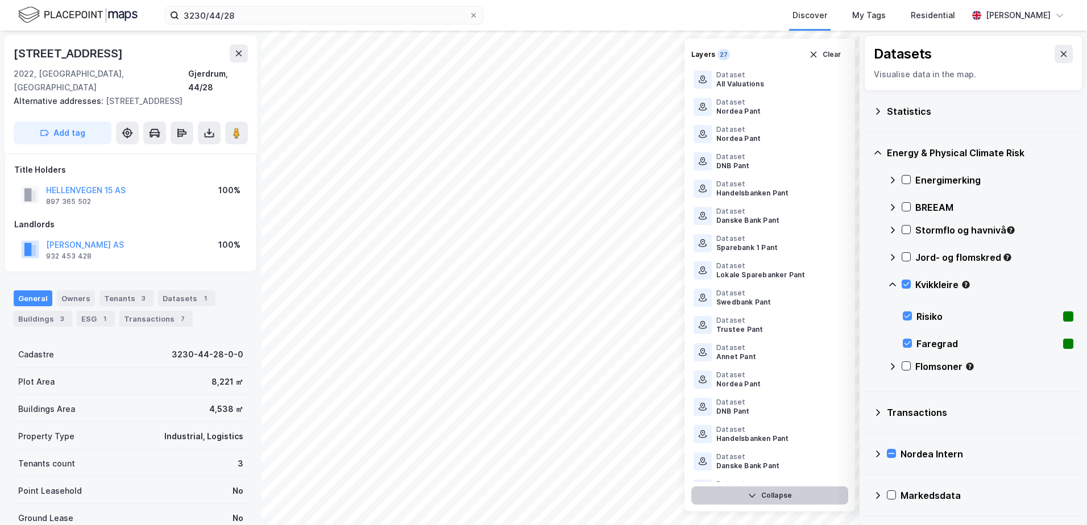
click at [801, 498] on button "Collapse" at bounding box center [769, 496] width 157 height 18
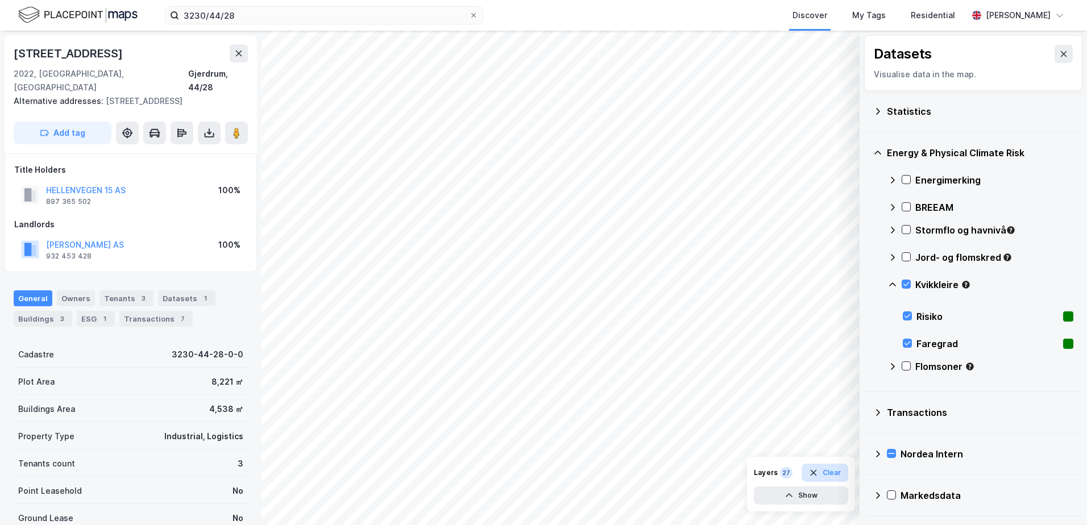
click at [828, 468] on button "Clear" at bounding box center [824, 473] width 47 height 18
click at [904, 285] on icon at bounding box center [906, 284] width 6 height 4
click at [834, 498] on button "Show" at bounding box center [801, 496] width 94 height 18
click at [838, 438] on button at bounding box center [837, 443] width 18 height 18
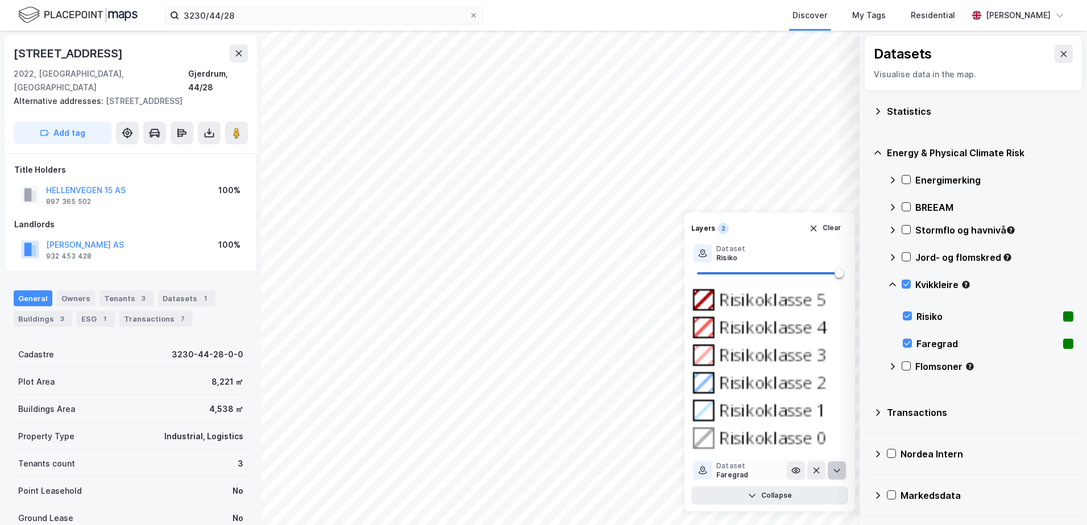
click at [837, 467] on icon at bounding box center [836, 470] width 9 height 9
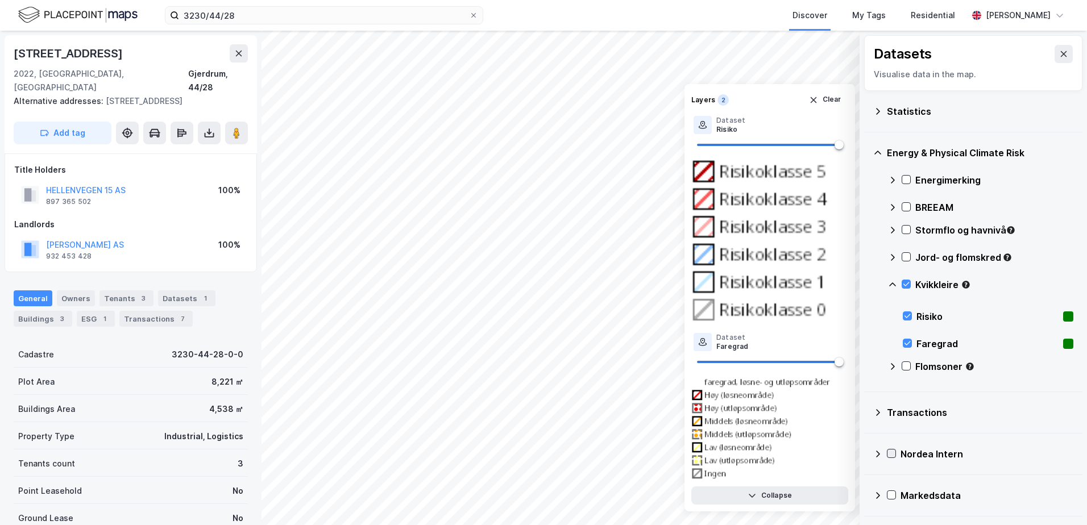
click at [892, 452] on icon at bounding box center [891, 454] width 8 height 8
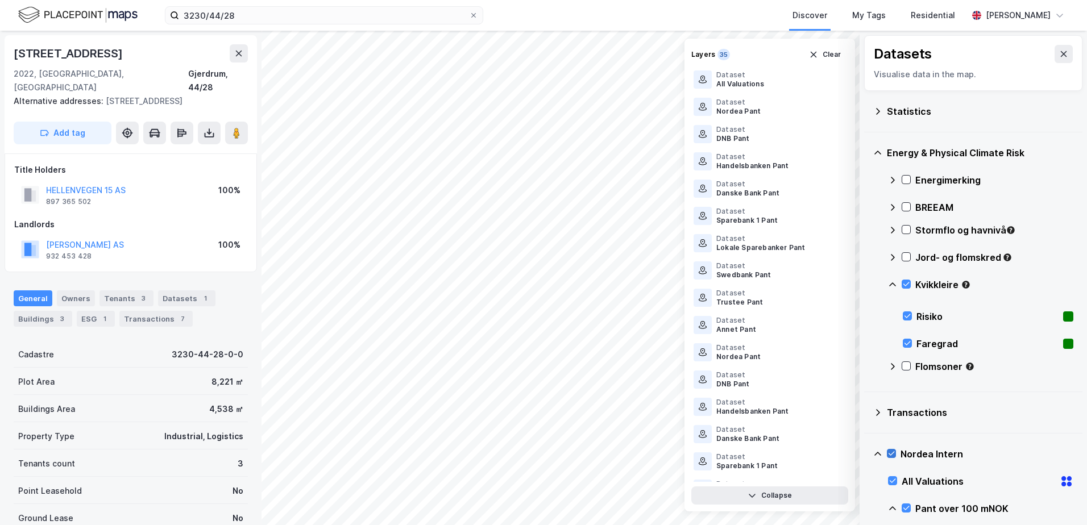
click at [892, 452] on icon at bounding box center [891, 454] width 8 height 8
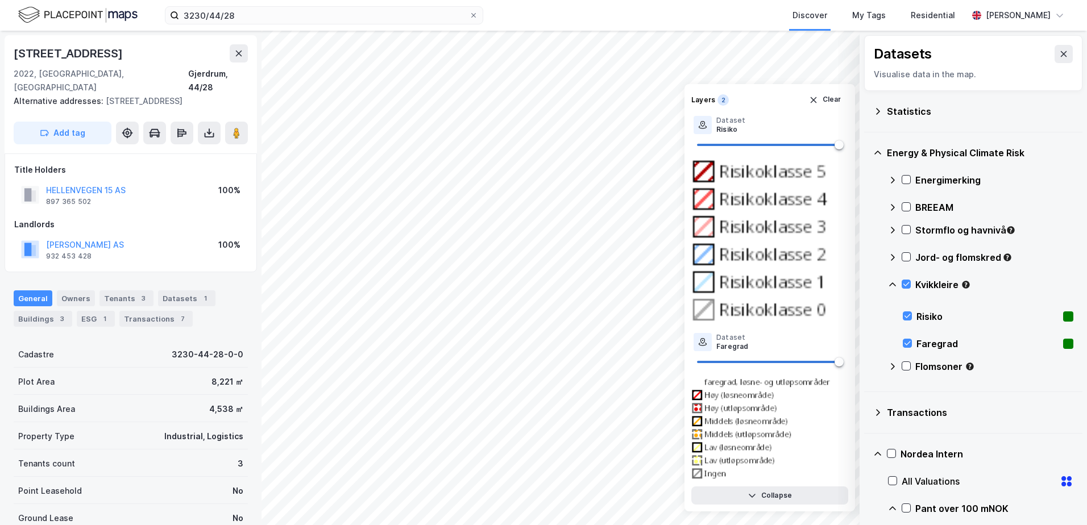
click at [876, 413] on icon at bounding box center [877, 412] width 9 height 9
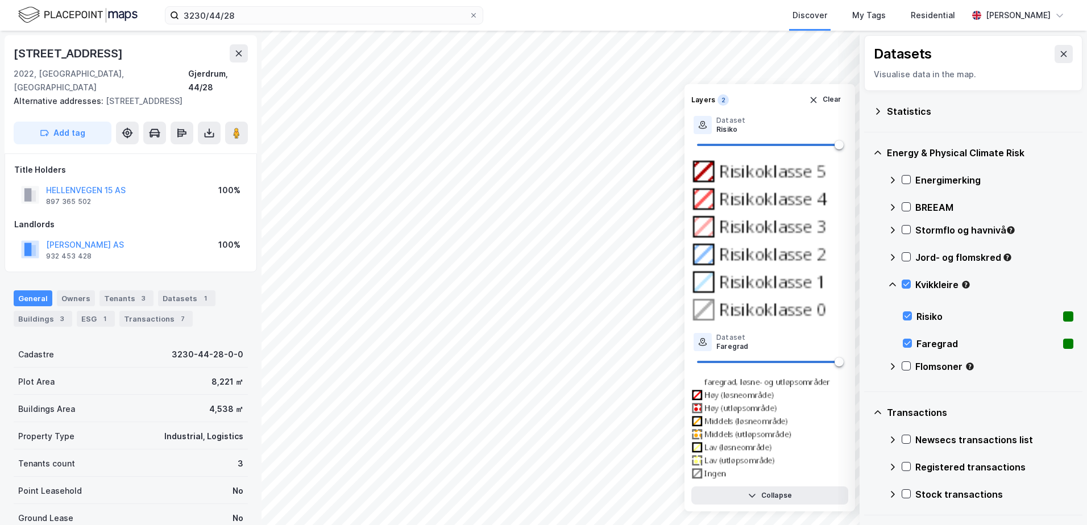
click at [876, 411] on icon at bounding box center [877, 412] width 7 height 4
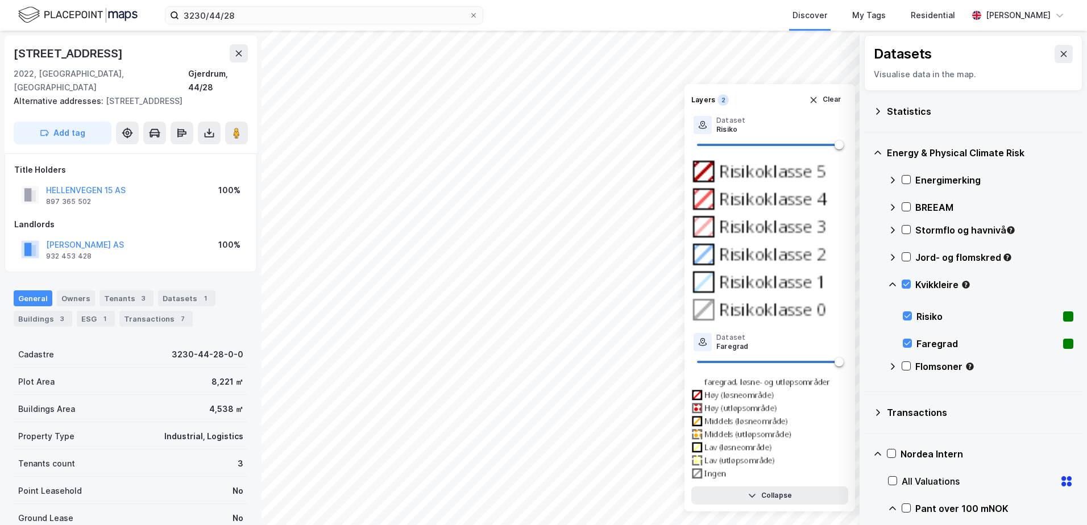
click at [876, 411] on icon at bounding box center [877, 412] width 9 height 9
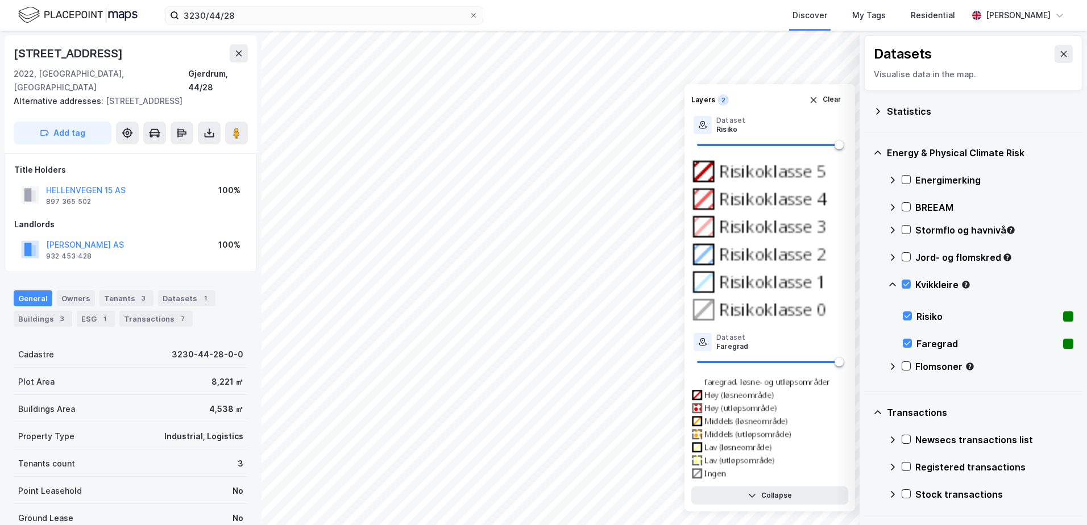
click at [876, 411] on icon at bounding box center [877, 412] width 7 height 4
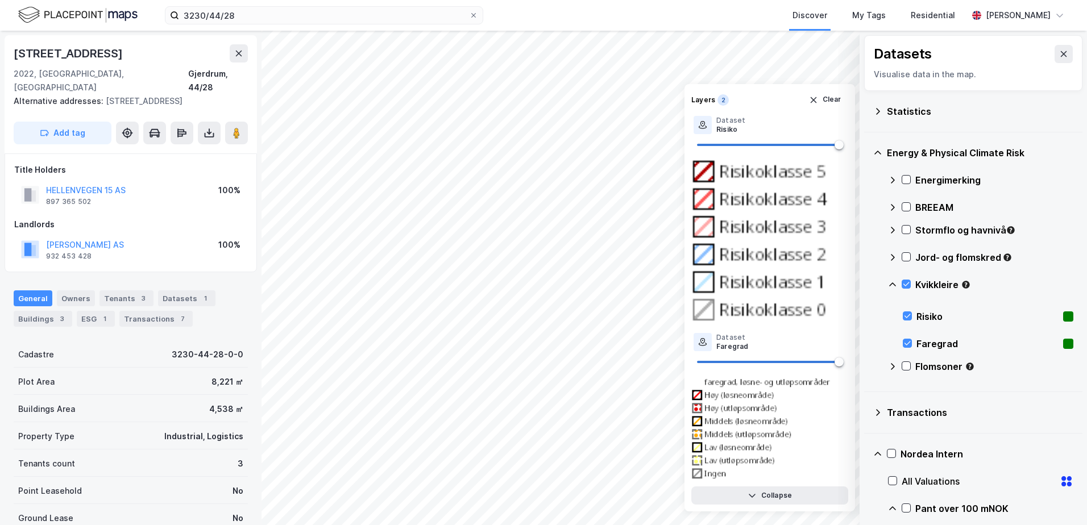
click at [874, 410] on icon at bounding box center [877, 412] width 9 height 9
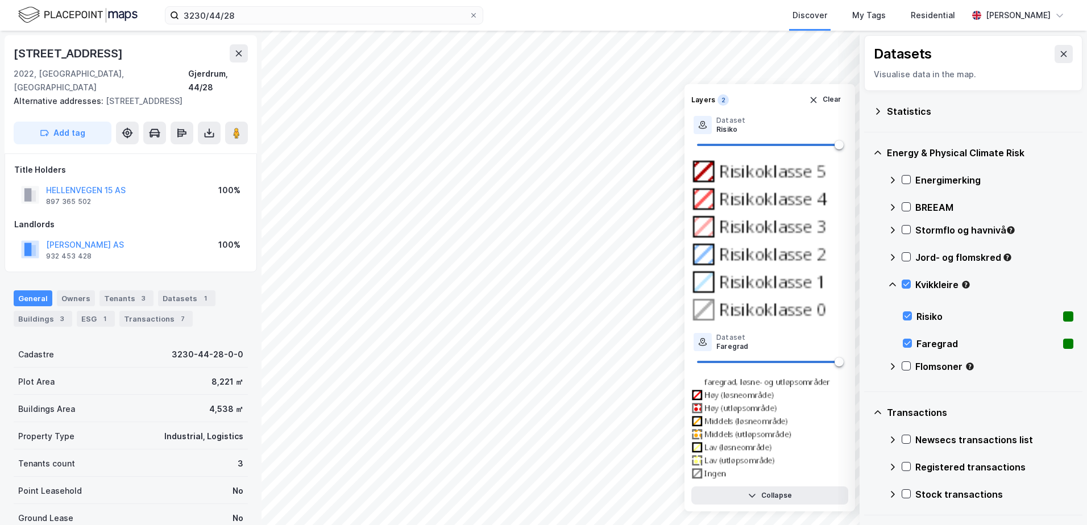
click at [875, 152] on icon at bounding box center [877, 152] width 9 height 9
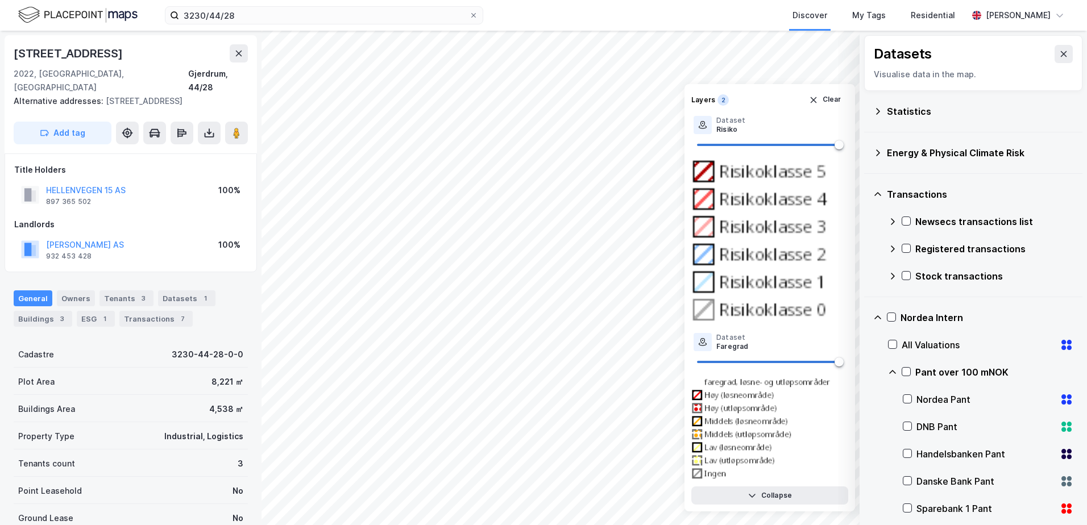
click at [875, 152] on icon at bounding box center [877, 152] width 9 height 9
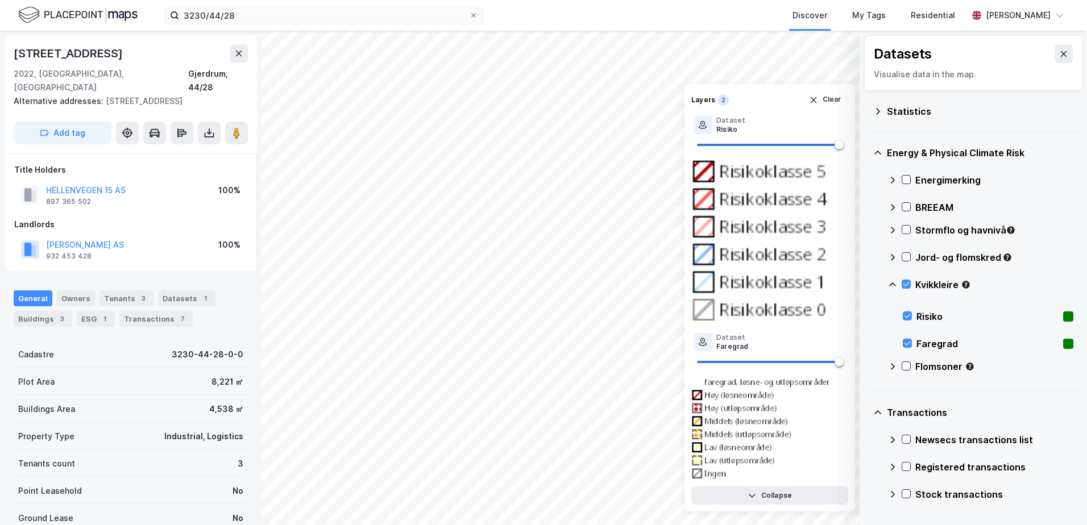
click at [876, 113] on icon at bounding box center [877, 111] width 9 height 9
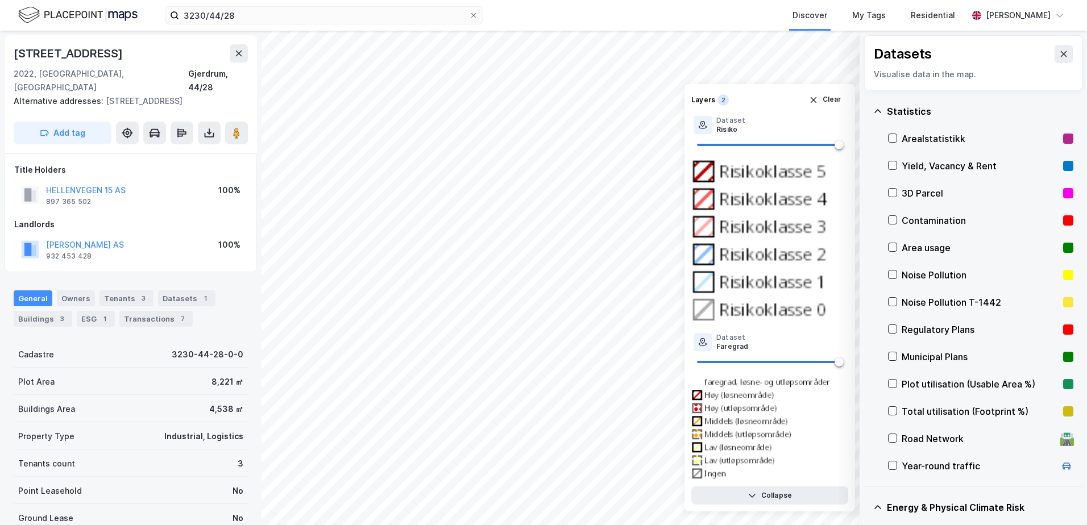
click at [876, 113] on icon at bounding box center [877, 111] width 9 height 9
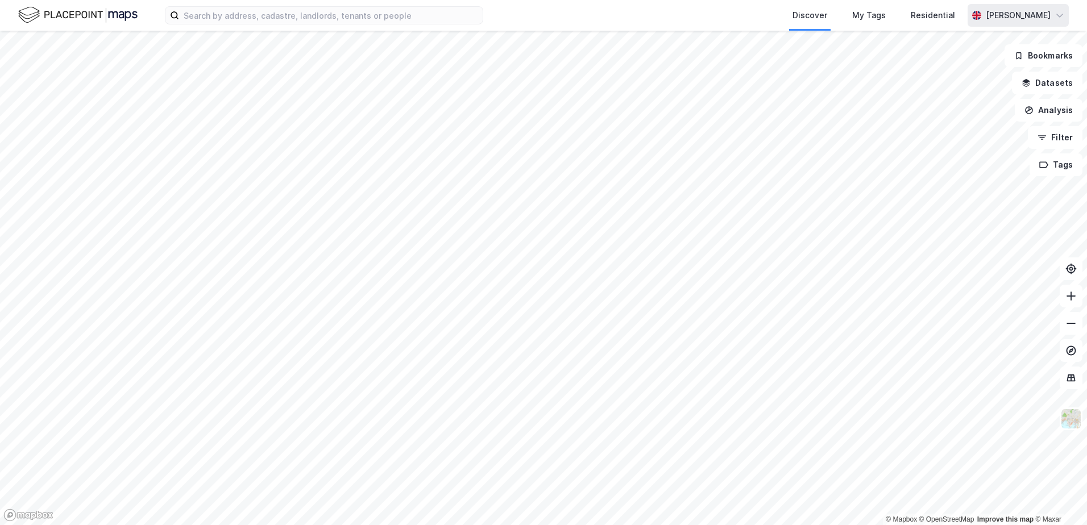
click at [1032, 12] on div "[PERSON_NAME]" at bounding box center [1018, 16] width 65 height 14
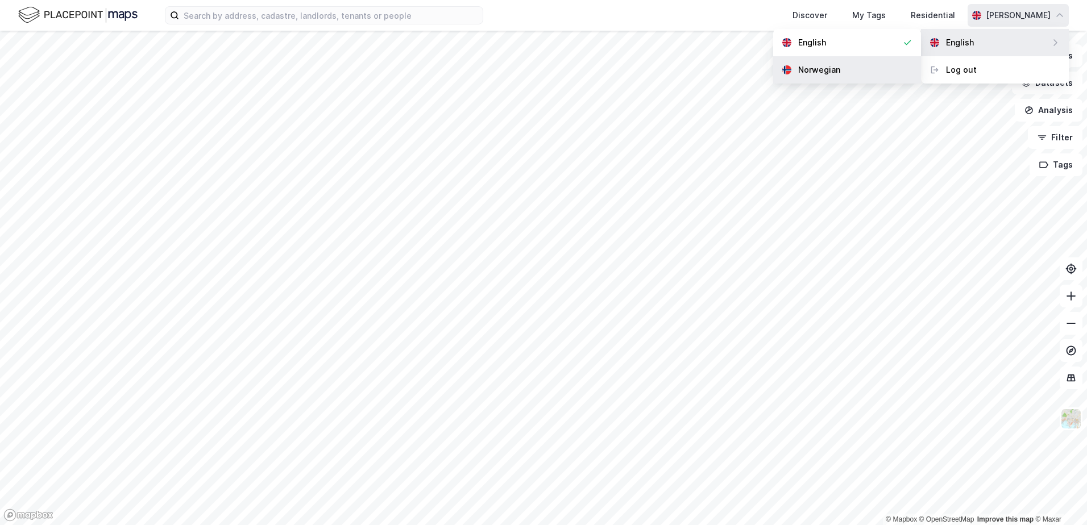
click at [858, 69] on div "Norwegian" at bounding box center [847, 69] width 148 height 27
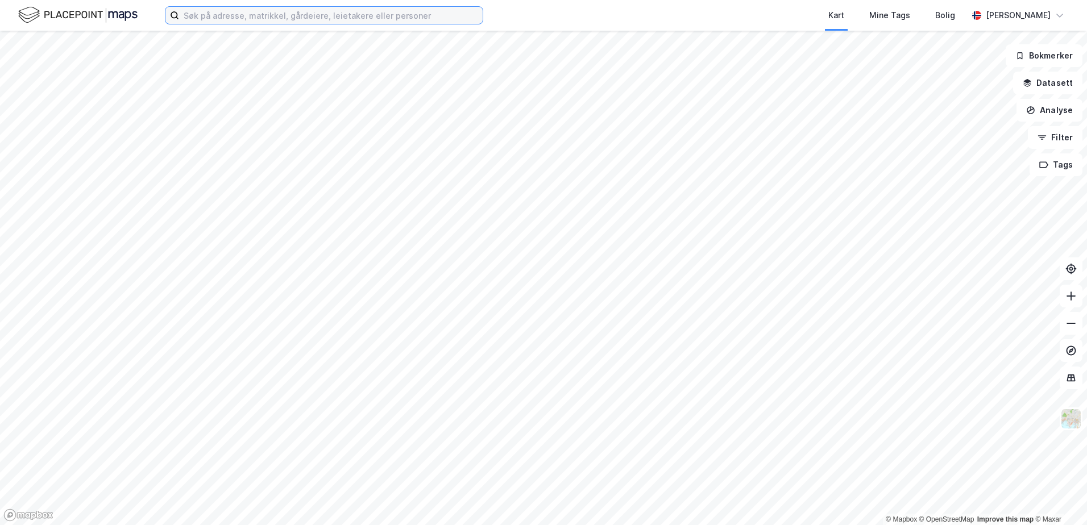
click at [294, 14] on input at bounding box center [330, 15] width 303 height 17
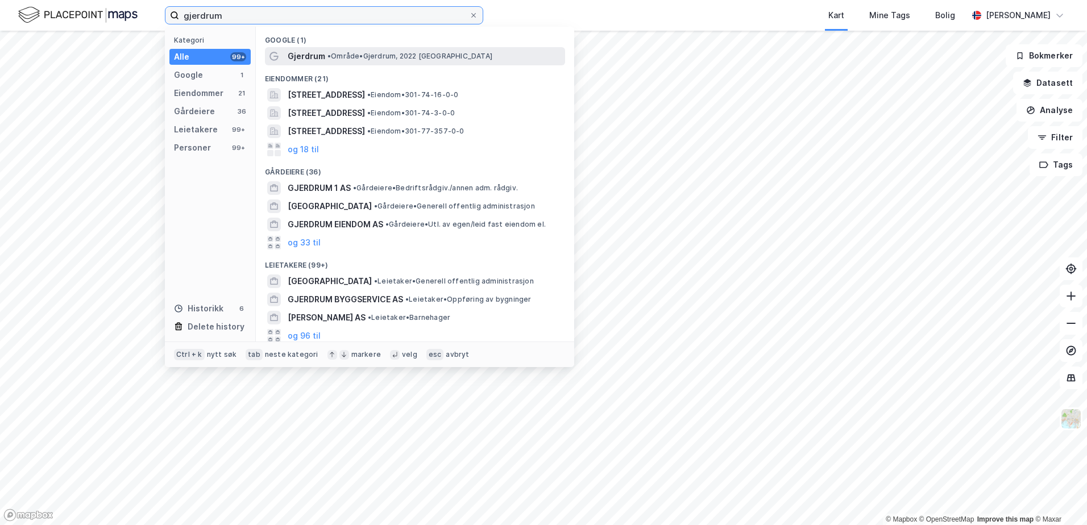
type input "gjerdrum"
click at [342, 54] on span "• Område • Gjerdrum, 2022 Gjerdrum" at bounding box center [409, 56] width 165 height 9
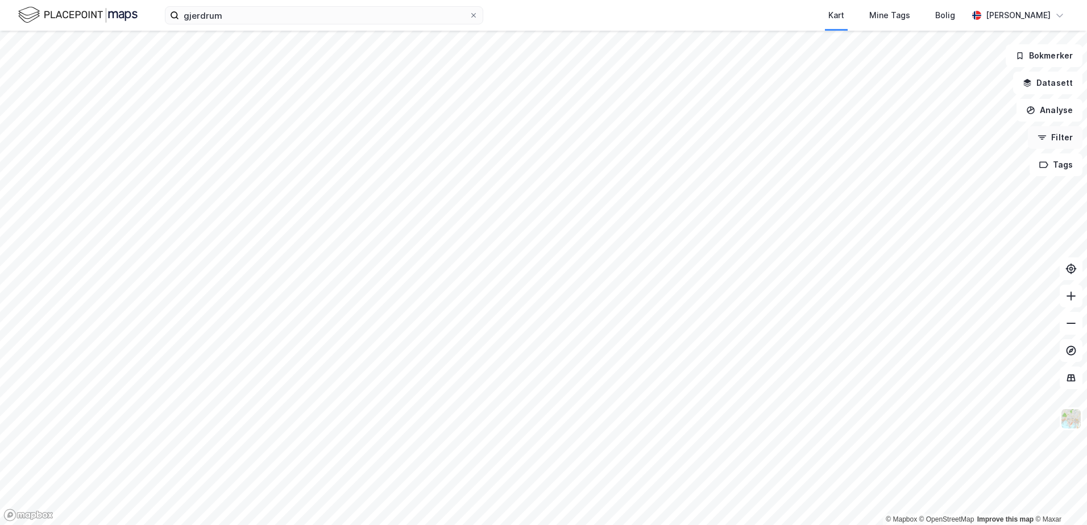
click at [1050, 136] on button "Filter" at bounding box center [1055, 137] width 55 height 23
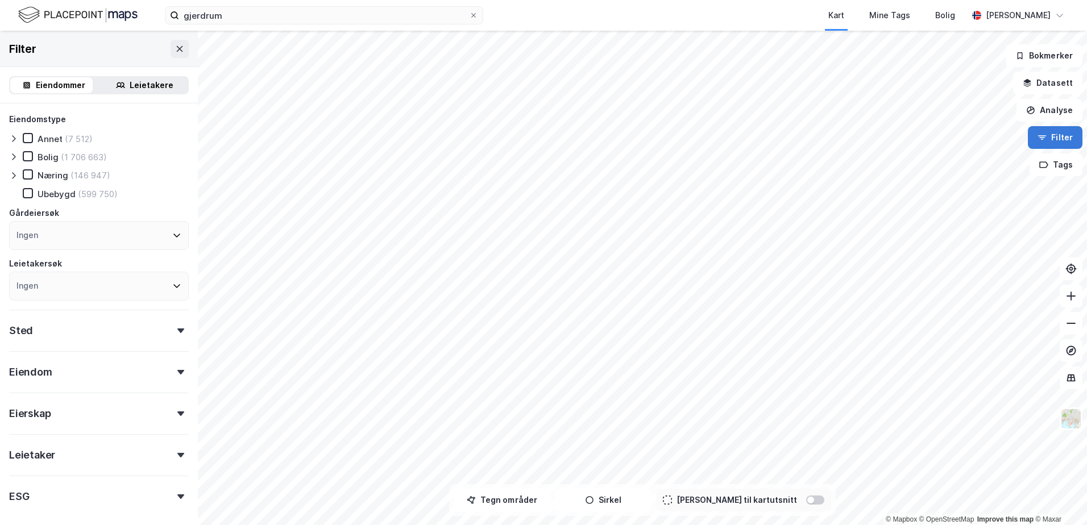
click at [1050, 136] on button "Filter" at bounding box center [1055, 137] width 55 height 23
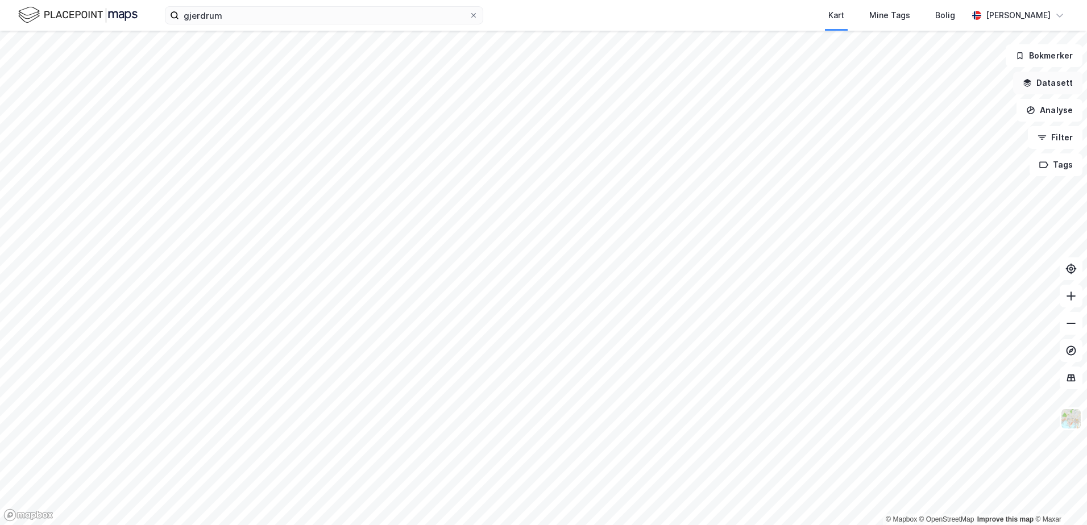
click at [1051, 76] on button "Datasett" at bounding box center [1047, 83] width 69 height 23
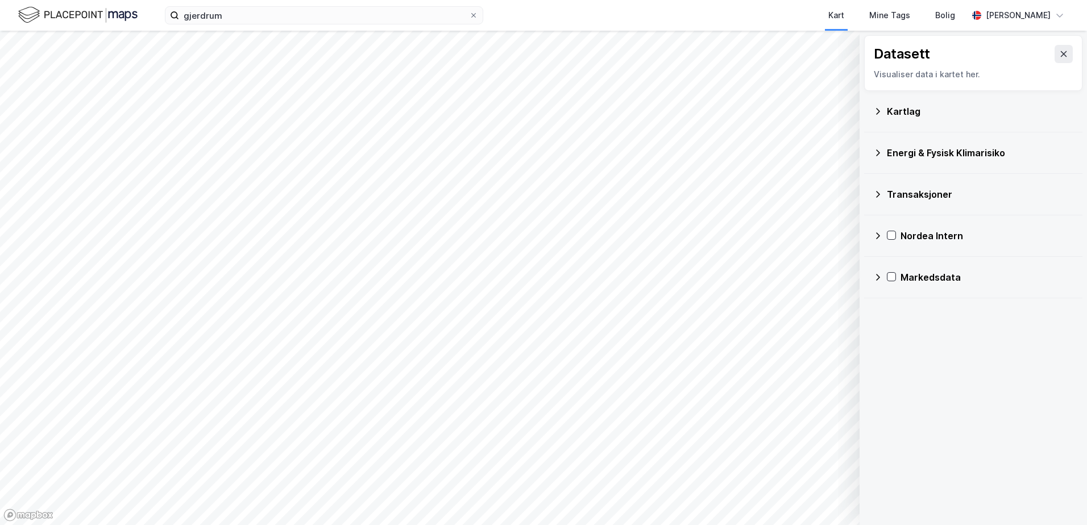
click at [877, 236] on icon at bounding box center [877, 235] width 9 height 9
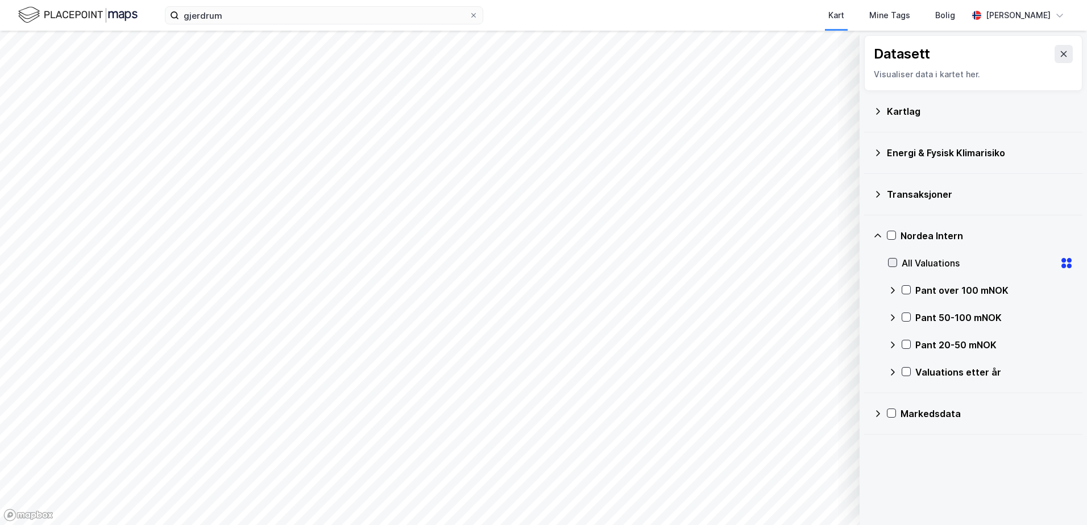
click at [891, 262] on icon at bounding box center [892, 263] width 8 height 8
click at [692, 14] on div "Kart Mine Tags Bolig" at bounding box center [753, 15] width 430 height 31
click at [876, 153] on icon at bounding box center [877, 152] width 9 height 9
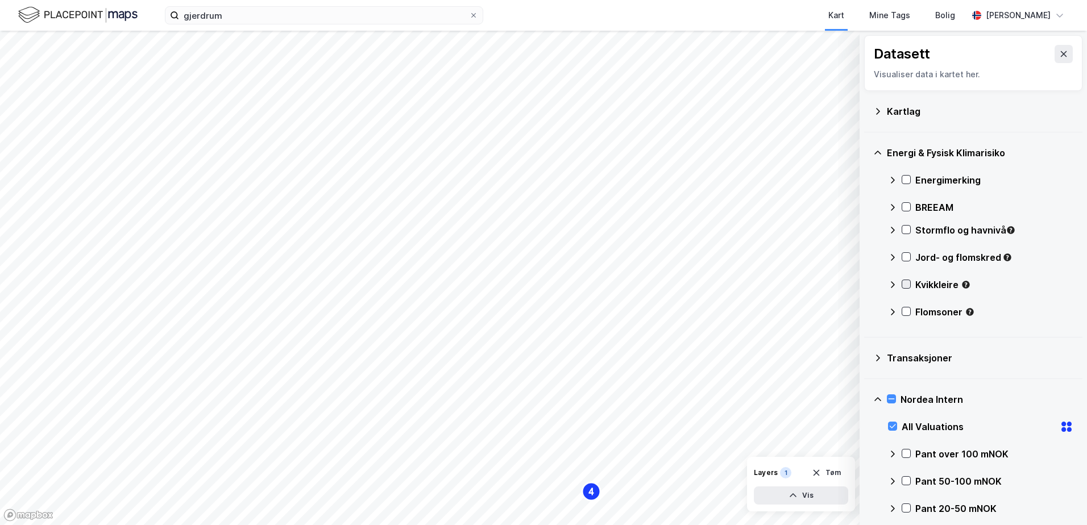
click at [906, 284] on icon at bounding box center [906, 284] width 8 height 8
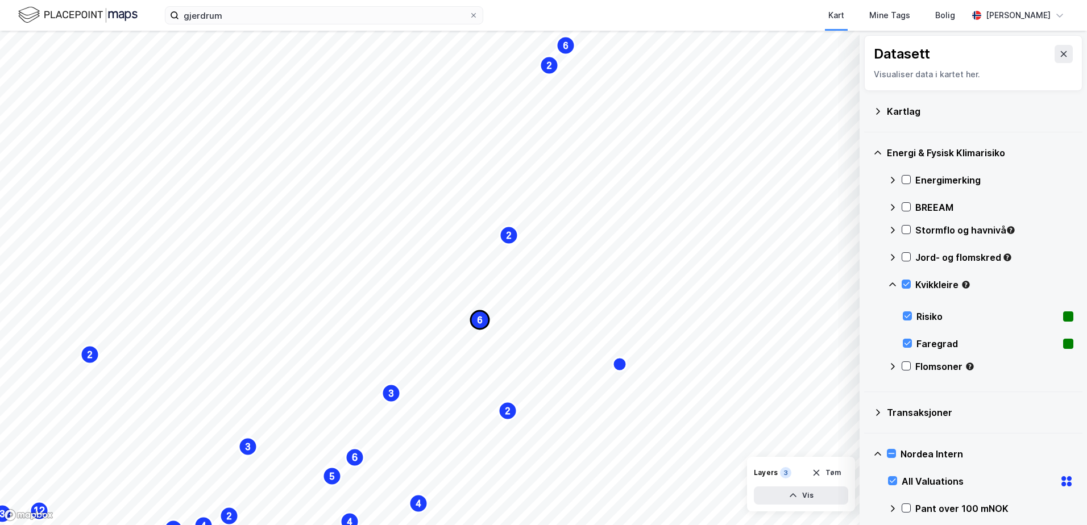
click at [479, 317] on text "6" at bounding box center [479, 320] width 5 height 10
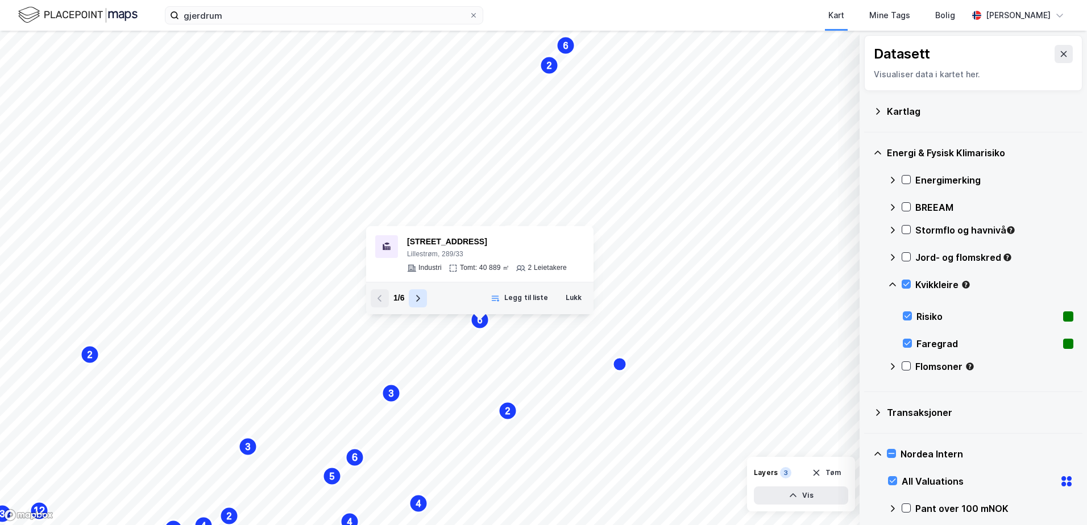
click at [418, 298] on icon at bounding box center [417, 298] width 9 height 9
click at [573, 295] on button "Lukk" at bounding box center [573, 298] width 31 height 18
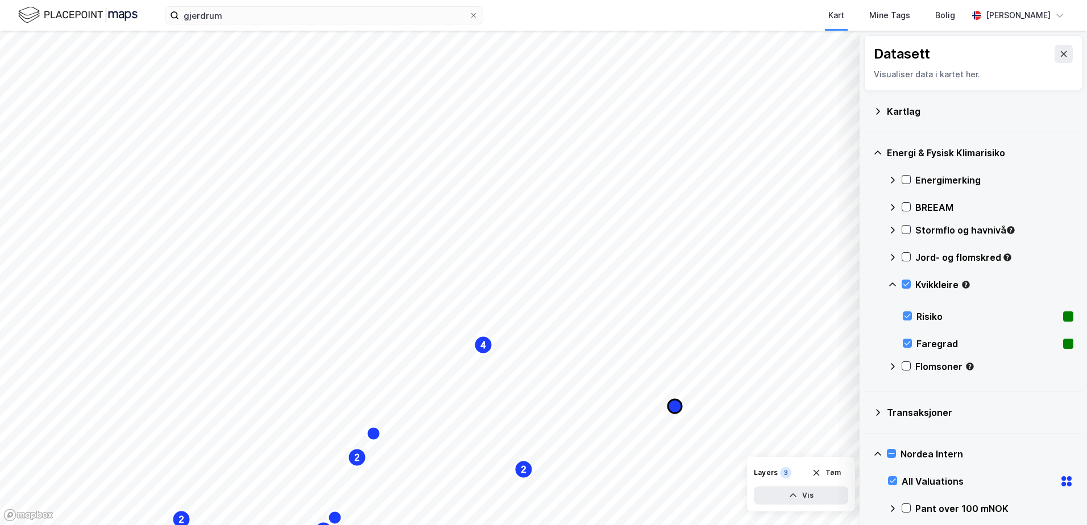
click at [672, 403] on icon "Map marker" at bounding box center [675, 407] width 14 height 14
click at [673, 401] on icon "Map marker" at bounding box center [675, 407] width 14 height 14
